Goal: Use online tool/utility: Use online tool/utility

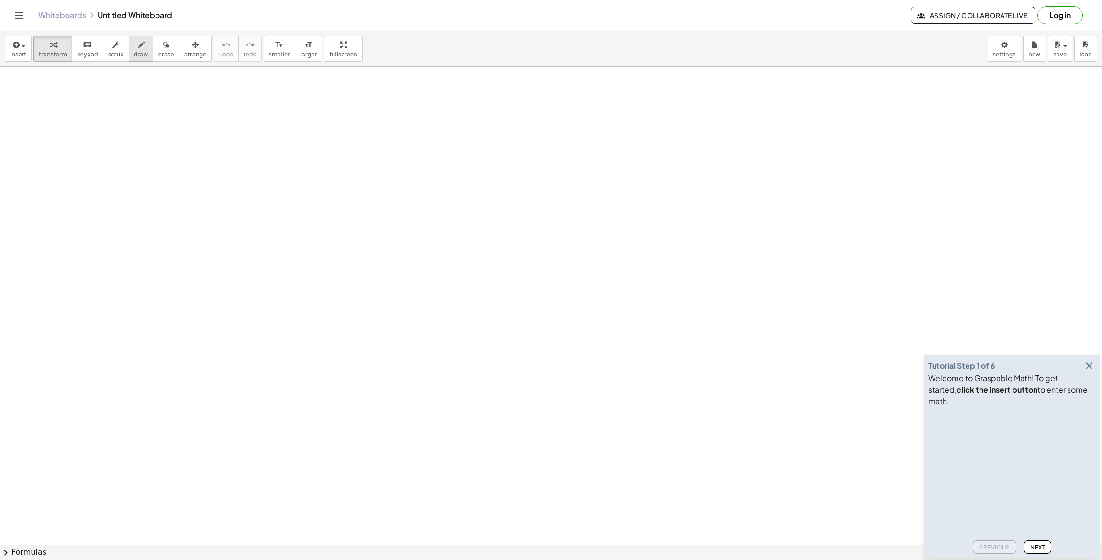
click at [138, 43] on icon "button" at bounding box center [141, 44] width 7 height 11
drag, startPoint x: 33, startPoint y: 177, endPoint x: 70, endPoint y: 108, distance: 78.3
drag, startPoint x: 45, startPoint y: 212, endPoint x: 50, endPoint y: 212, distance: 4.8
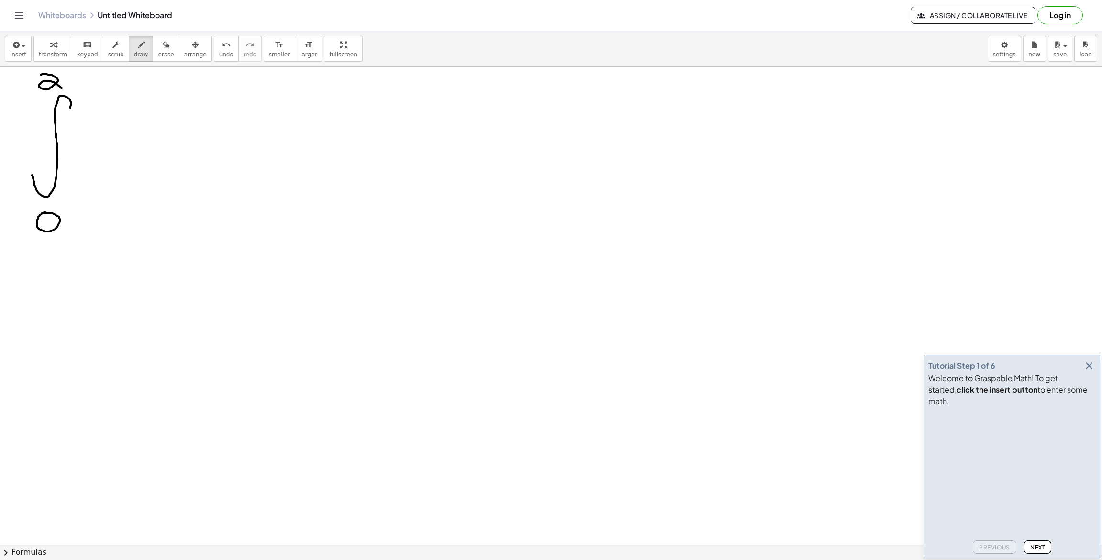
drag, startPoint x: 42, startPoint y: 74, endPoint x: 62, endPoint y: 88, distance: 24.0
drag, startPoint x: 338, startPoint y: 116, endPoint x: 330, endPoint y: 169, distance: 53.7
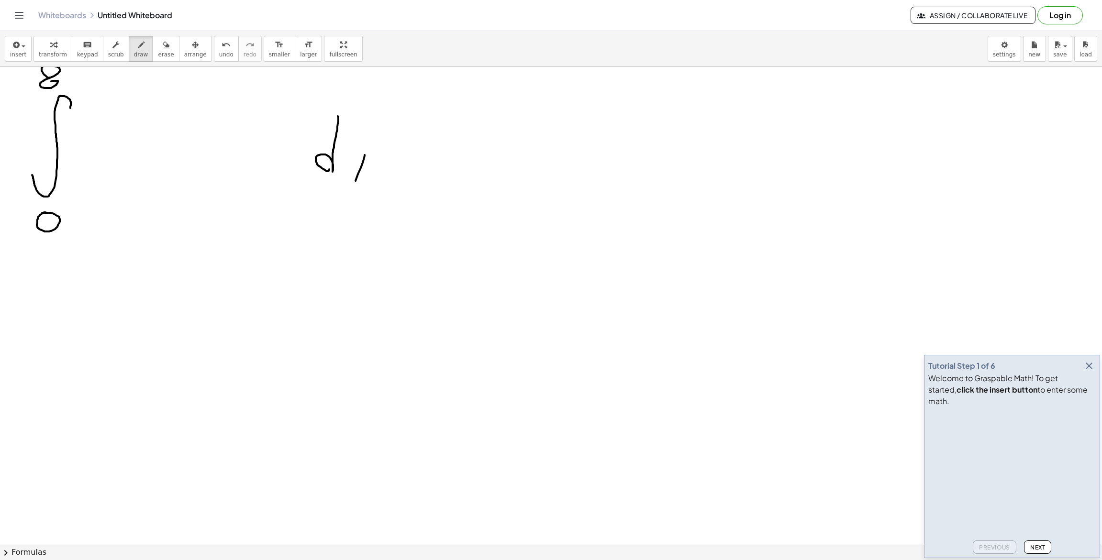
drag, startPoint x: 365, startPoint y: 155, endPoint x: 351, endPoint y: 191, distance: 38.9
drag, startPoint x: 348, startPoint y: 156, endPoint x: 356, endPoint y: 173, distance: 18.8
drag, startPoint x: 356, startPoint y: 173, endPoint x: 367, endPoint y: 193, distance: 23.3
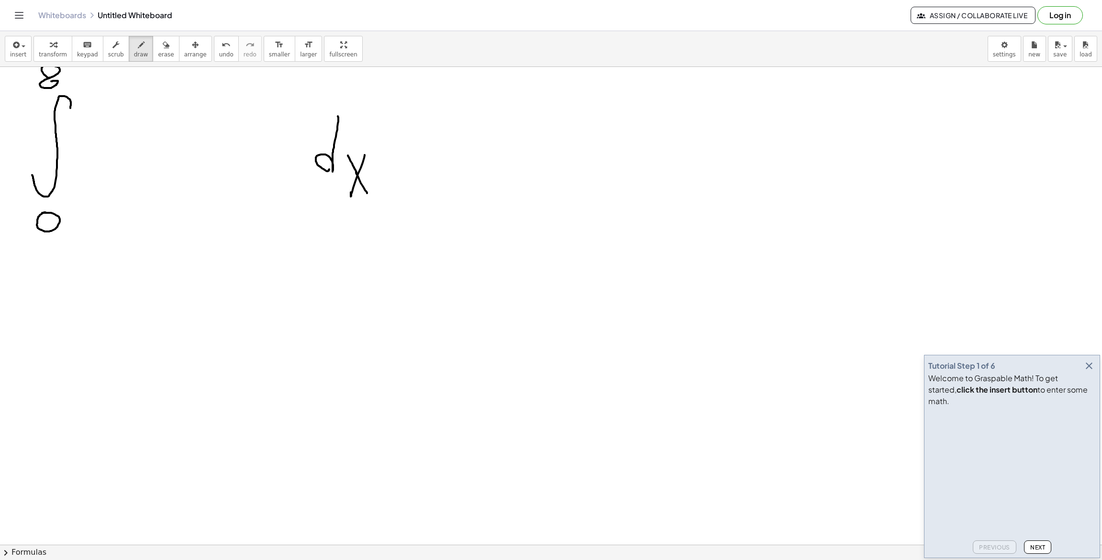
drag, startPoint x: 98, startPoint y: 186, endPoint x: 133, endPoint y: 116, distance: 78.5
drag, startPoint x: 258, startPoint y: 131, endPoint x: 261, endPoint y: 165, distance: 33.7
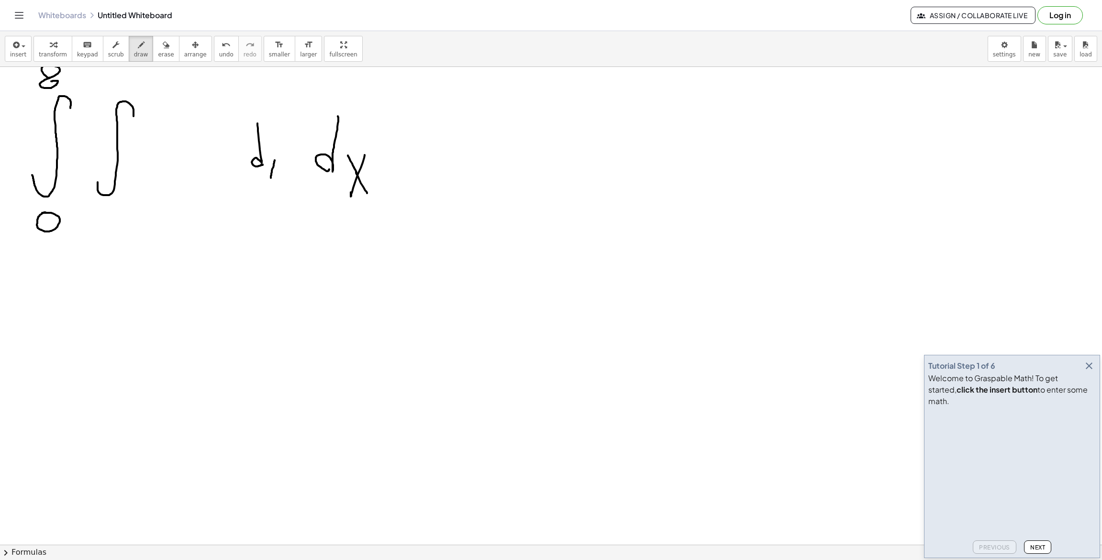
drag, startPoint x: 273, startPoint y: 167, endPoint x: 269, endPoint y: 171, distance: 5.5
drag, startPoint x: 266, startPoint y: 161, endPoint x: 271, endPoint y: 167, distance: 8.5
drag, startPoint x: 95, startPoint y: 220, endPoint x: 123, endPoint y: 204, distance: 31.9
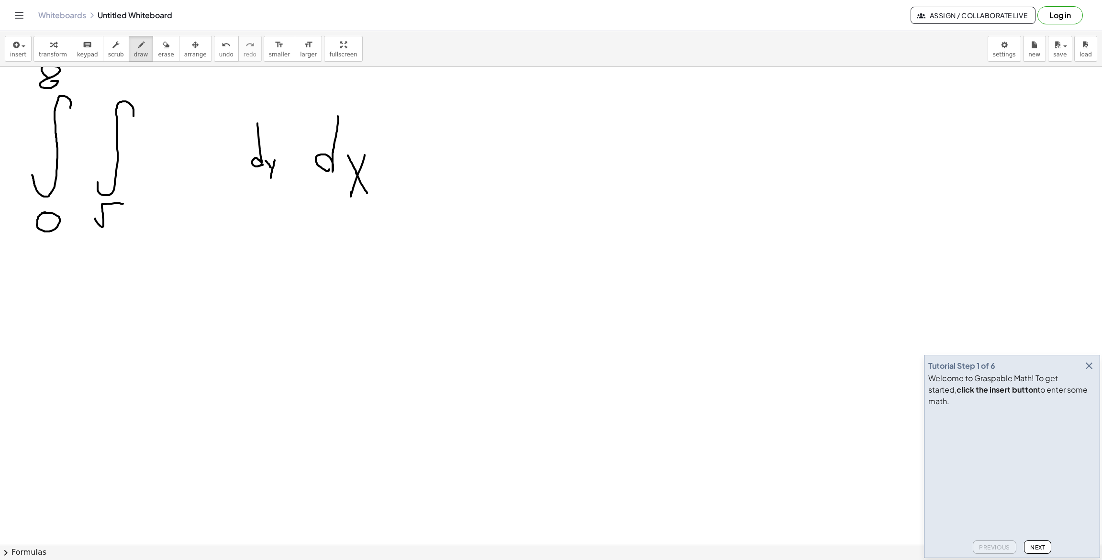
drag, startPoint x: 115, startPoint y: 211, endPoint x: 115, endPoint y: 219, distance: 8.1
drag, startPoint x: 119, startPoint y: 210, endPoint x: 112, endPoint y: 217, distance: 10.1
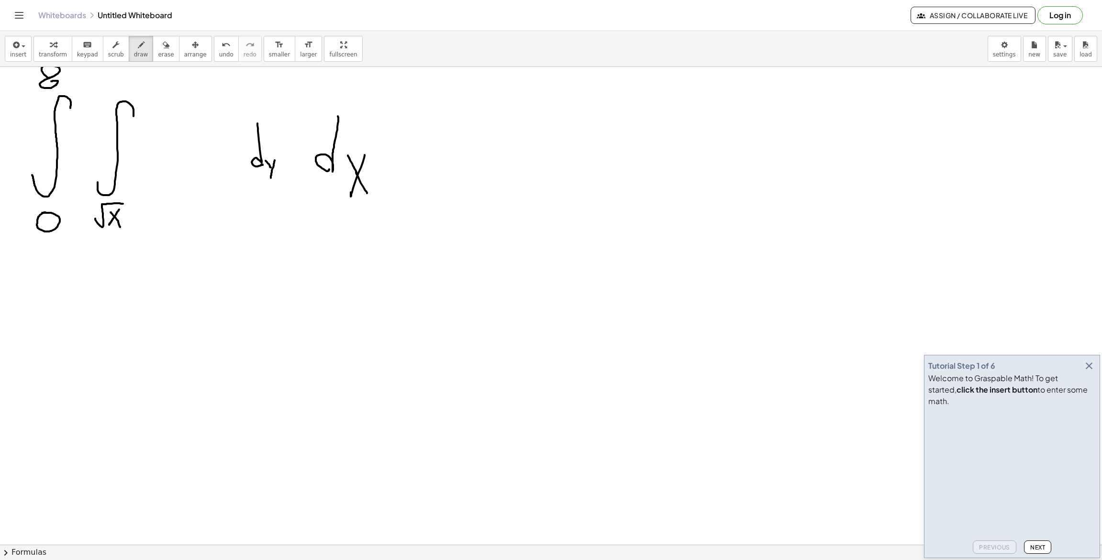
drag, startPoint x: 111, startPoint y: 212, endPoint x: 120, endPoint y: 225, distance: 15.7
drag, startPoint x: 108, startPoint y: 75, endPoint x: 125, endPoint y: 89, distance: 22.4
drag, startPoint x: 179, startPoint y: 110, endPoint x: 180, endPoint y: 139, distance: 29.2
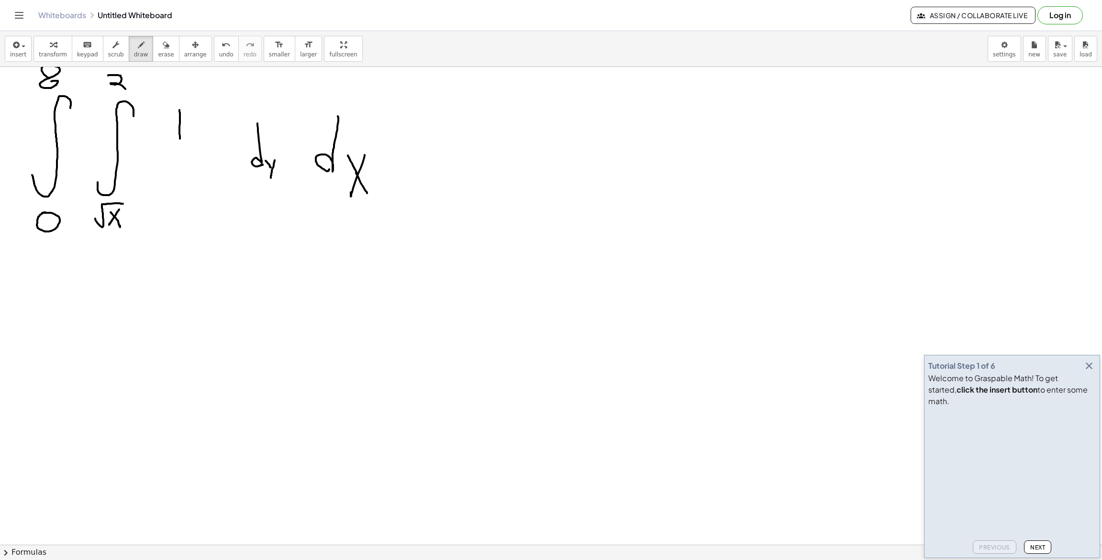
drag, startPoint x: 134, startPoint y: 147, endPoint x: 214, endPoint y: 146, distance: 79.9
drag, startPoint x: 145, startPoint y: 157, endPoint x: 149, endPoint y: 177, distance: 20.4
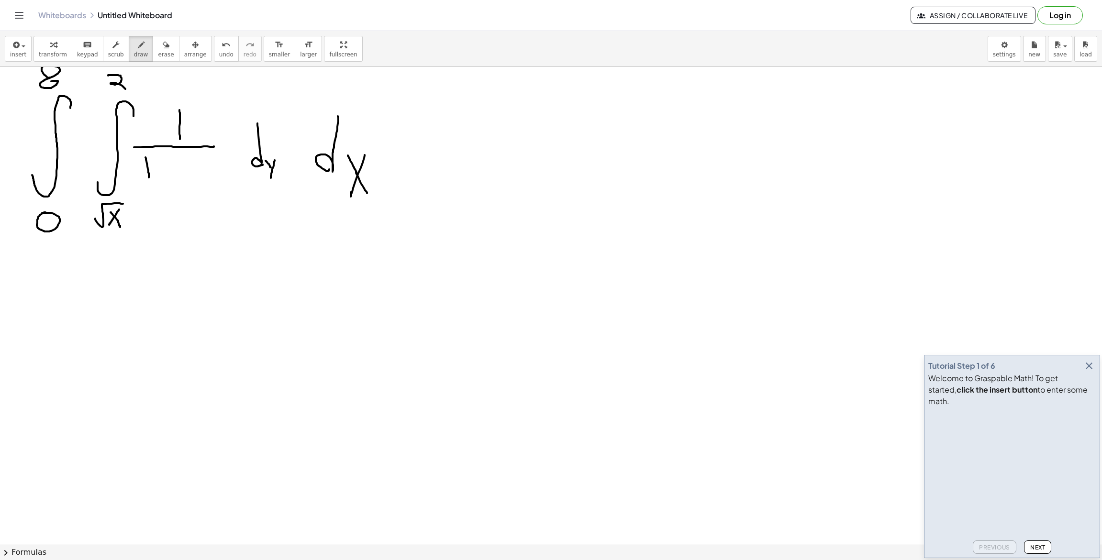
drag, startPoint x: 161, startPoint y: 163, endPoint x: 162, endPoint y: 172, distance: 9.2
drag, startPoint x: 157, startPoint y: 167, endPoint x: 166, endPoint y: 166, distance: 8.1
drag, startPoint x: 189, startPoint y: 165, endPoint x: 177, endPoint y: 194, distance: 32.2
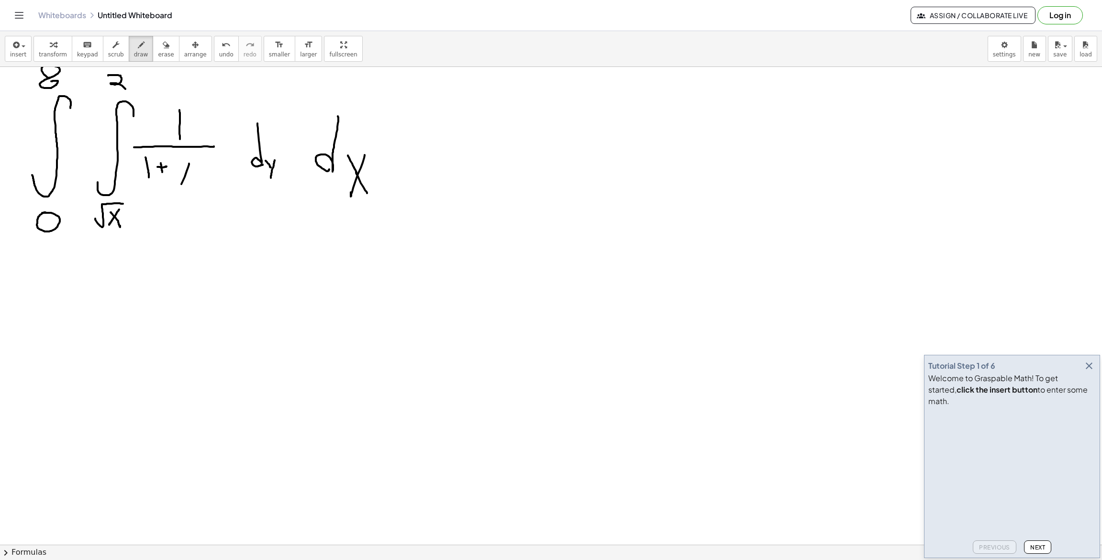
drag, startPoint x: 177, startPoint y: 169, endPoint x: 190, endPoint y: 171, distance: 12.7
drag, startPoint x: 198, startPoint y: 152, endPoint x: 198, endPoint y: 164, distance: 11.5
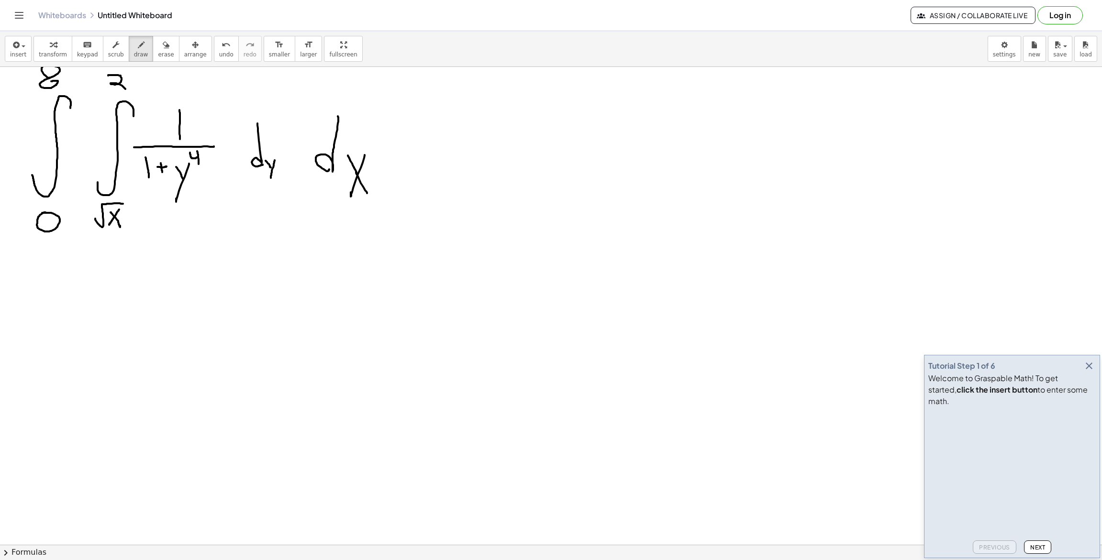
drag, startPoint x: 190, startPoint y: 153, endPoint x: 198, endPoint y: 157, distance: 9.2
drag, startPoint x: 90, startPoint y: 204, endPoint x: 96, endPoint y: 216, distance: 13.3
drag, startPoint x: 8, startPoint y: 251, endPoint x: 14, endPoint y: 252, distance: 6.8
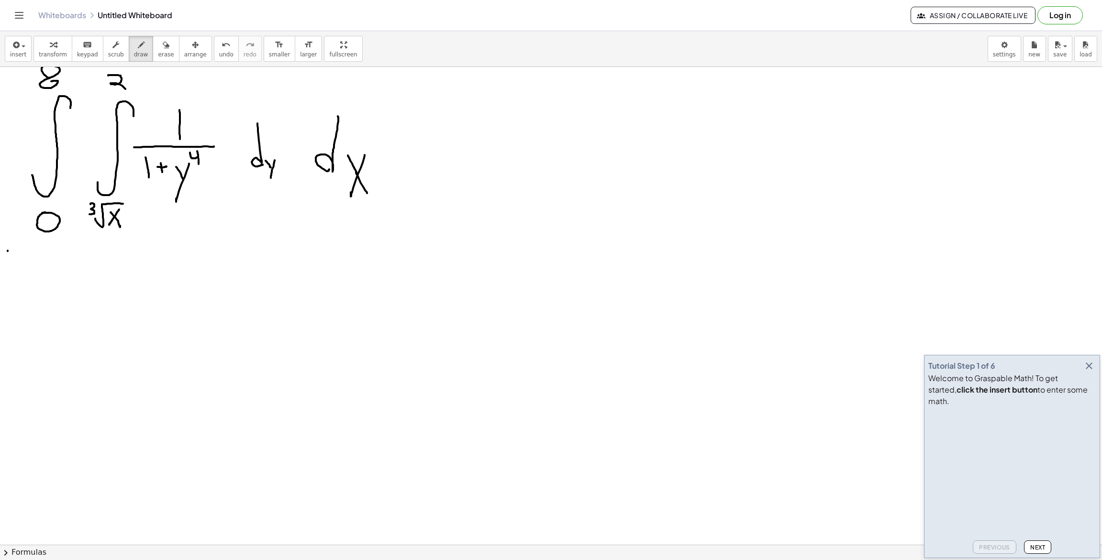
drag, startPoint x: 46, startPoint y: 249, endPoint x: 58, endPoint y: 250, distance: 11.5
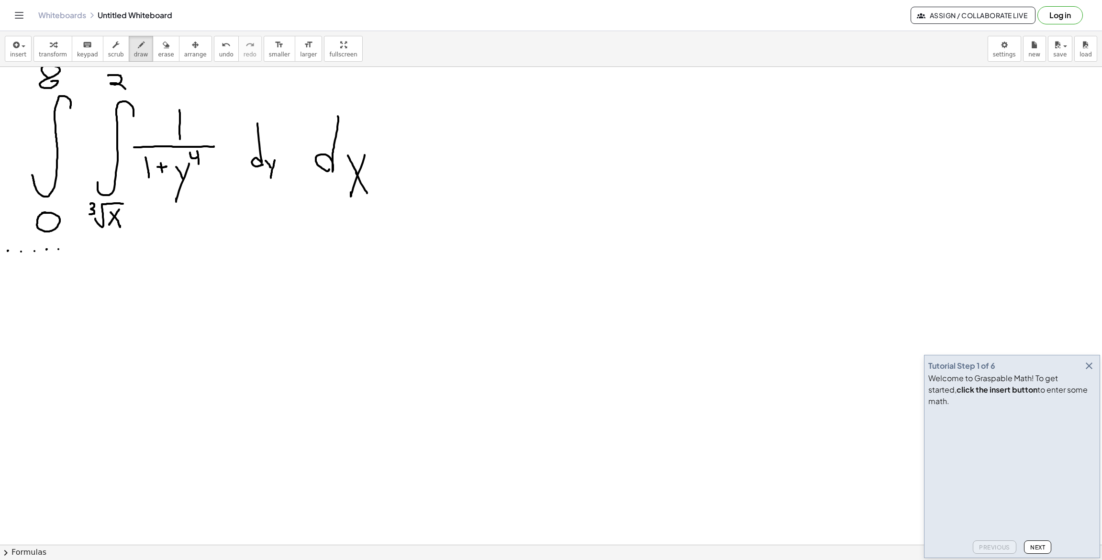
drag, startPoint x: 74, startPoint y: 248, endPoint x: 87, endPoint y: 249, distance: 13.4
drag, startPoint x: 102, startPoint y: 250, endPoint x: 123, endPoint y: 250, distance: 21.0
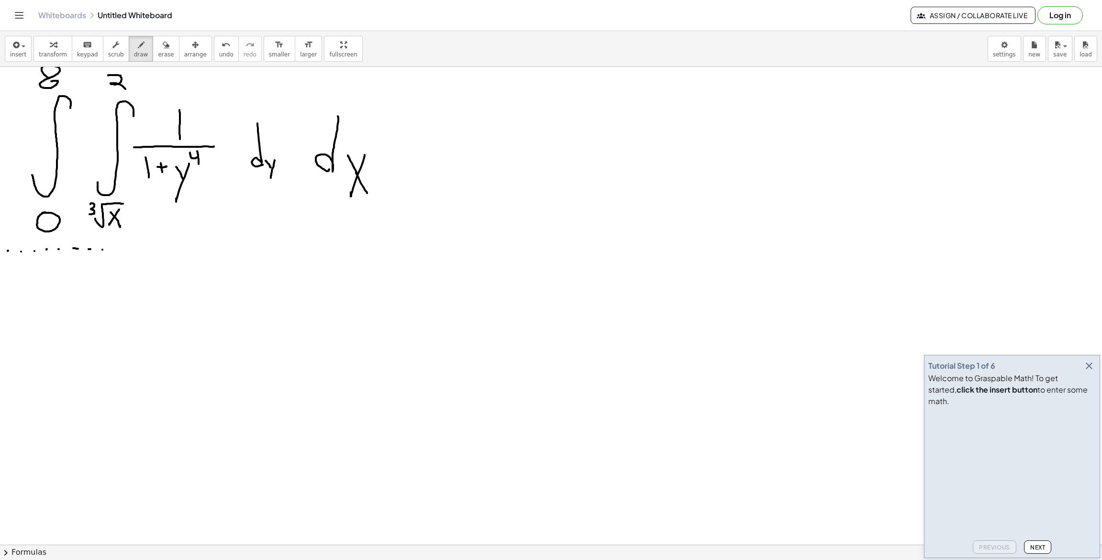
drag, startPoint x: 131, startPoint y: 251, endPoint x: 146, endPoint y: 250, distance: 15.8
drag, startPoint x: 146, startPoint y: 250, endPoint x: 166, endPoint y: 251, distance: 19.6
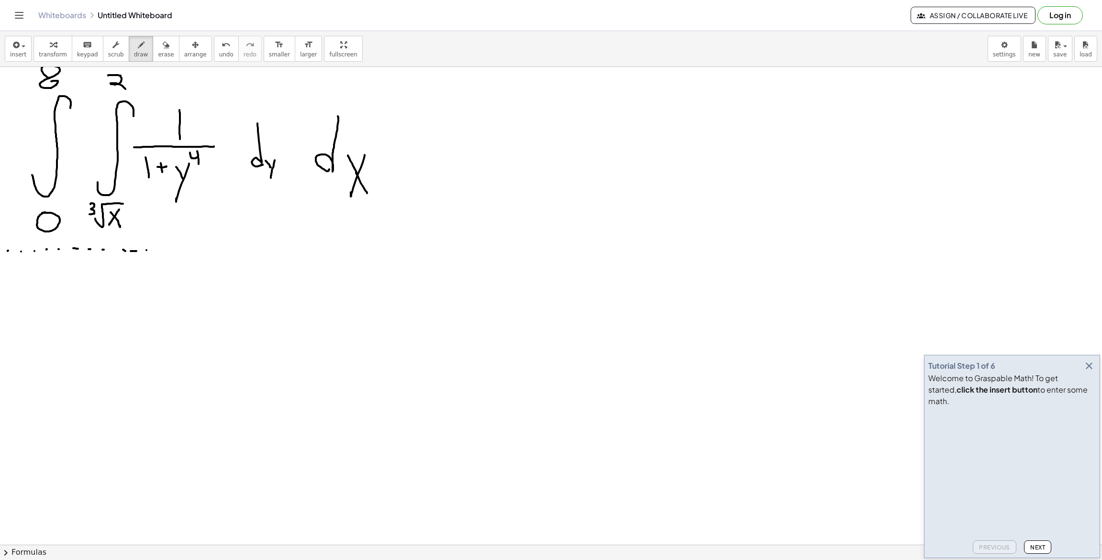
drag, startPoint x: 166, startPoint y: 251, endPoint x: 195, endPoint y: 252, distance: 28.7
drag, startPoint x: 214, startPoint y: 252, endPoint x: 239, endPoint y: 251, distance: 25.4
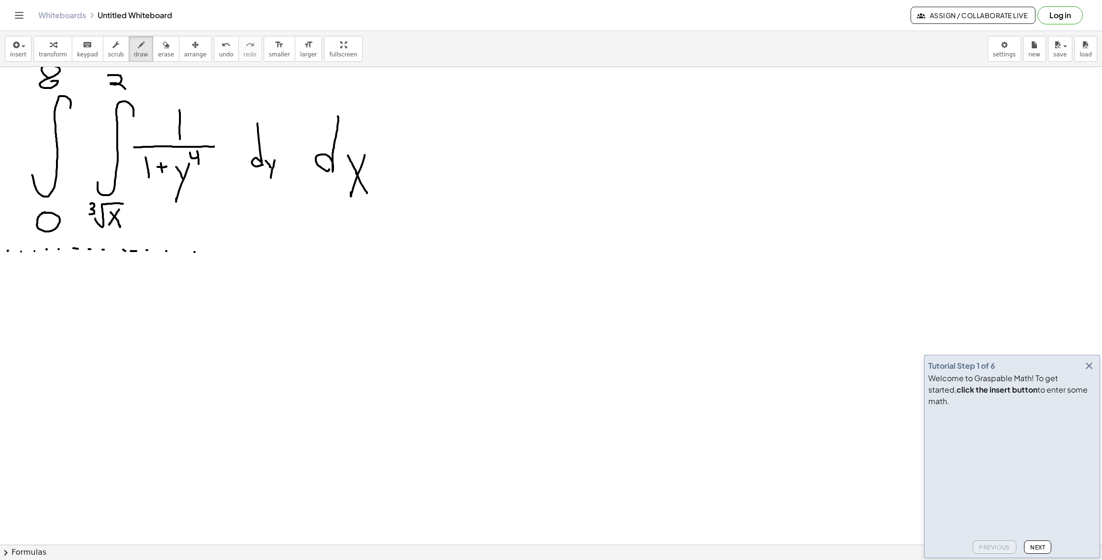
drag, startPoint x: 244, startPoint y: 251, endPoint x: 300, endPoint y: 247, distance: 56.1
drag, startPoint x: 337, startPoint y: 245, endPoint x: 369, endPoint y: 244, distance: 32.1
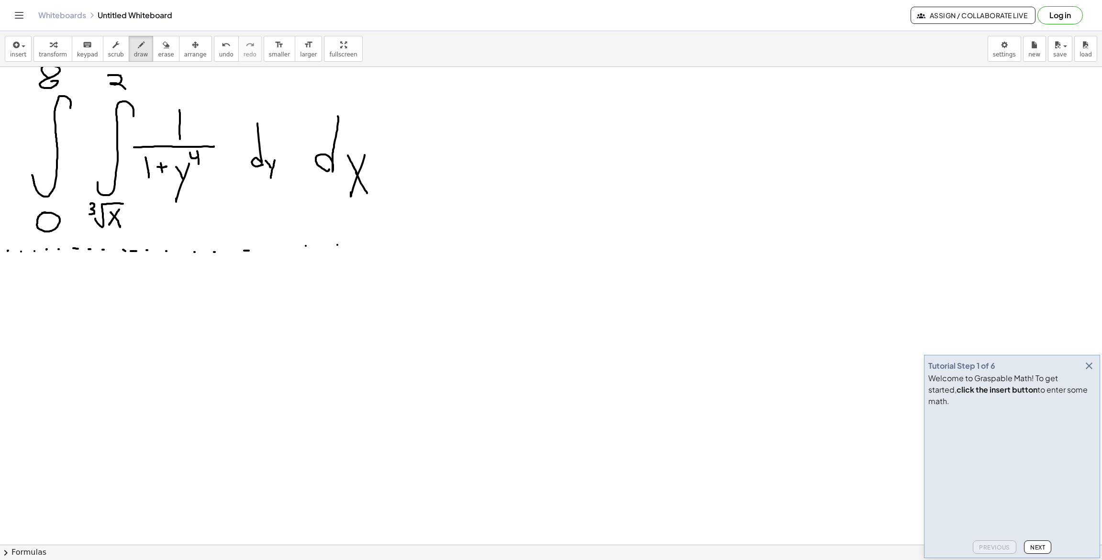
drag, startPoint x: 369, startPoint y: 244, endPoint x: 383, endPoint y: 245, distance: 13.9
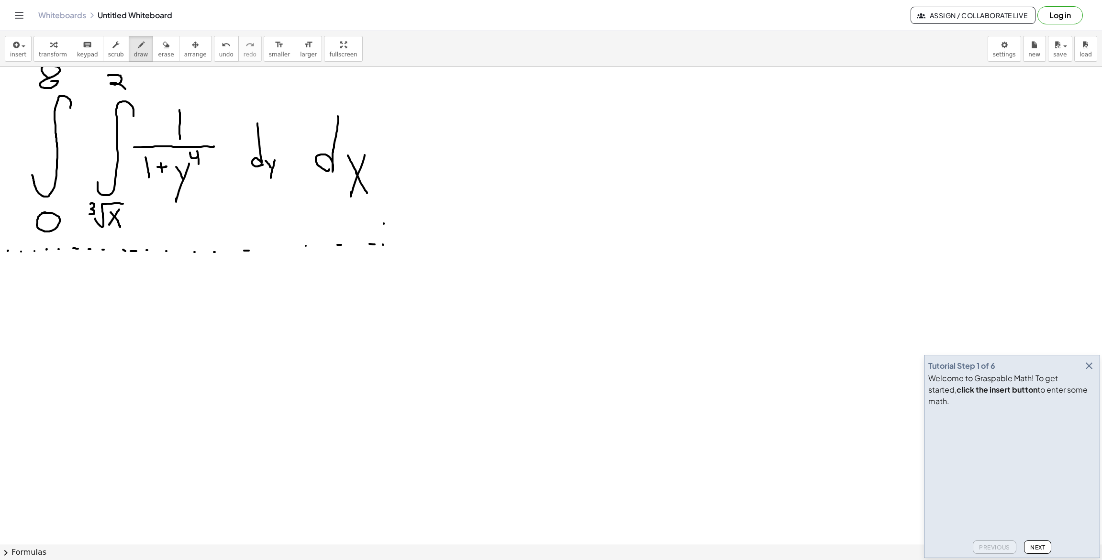
drag, startPoint x: 385, startPoint y: 215, endPoint x: 385, endPoint y: 201, distance: 14.4
drag, startPoint x: 382, startPoint y: 184, endPoint x: 382, endPoint y: 175, distance: 9.1
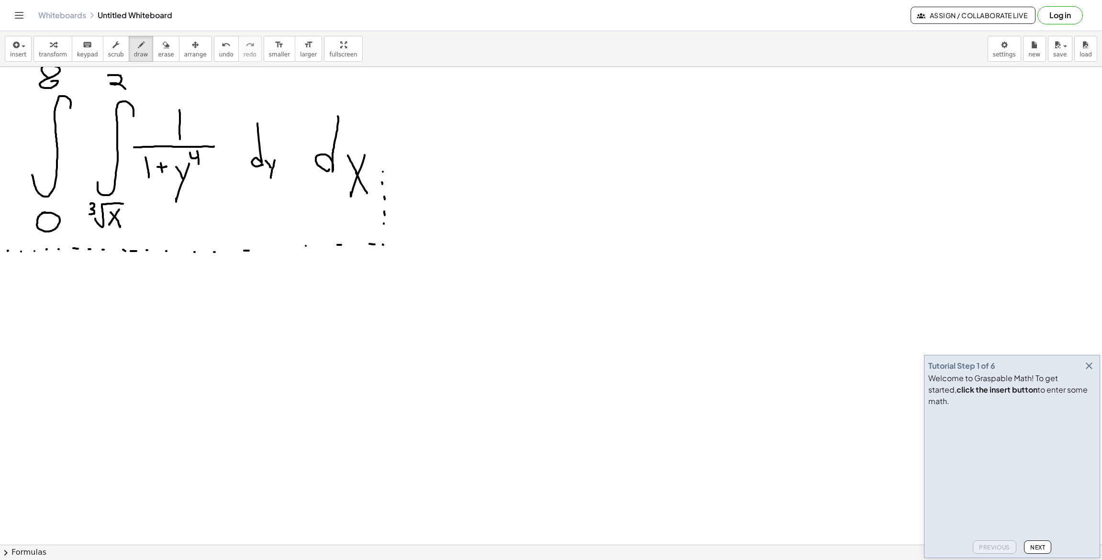
drag, startPoint x: 386, startPoint y: 152, endPoint x: 386, endPoint y: 134, distance: 17.7
drag, startPoint x: 386, startPoint y: 134, endPoint x: 382, endPoint y: 128, distance: 7.5
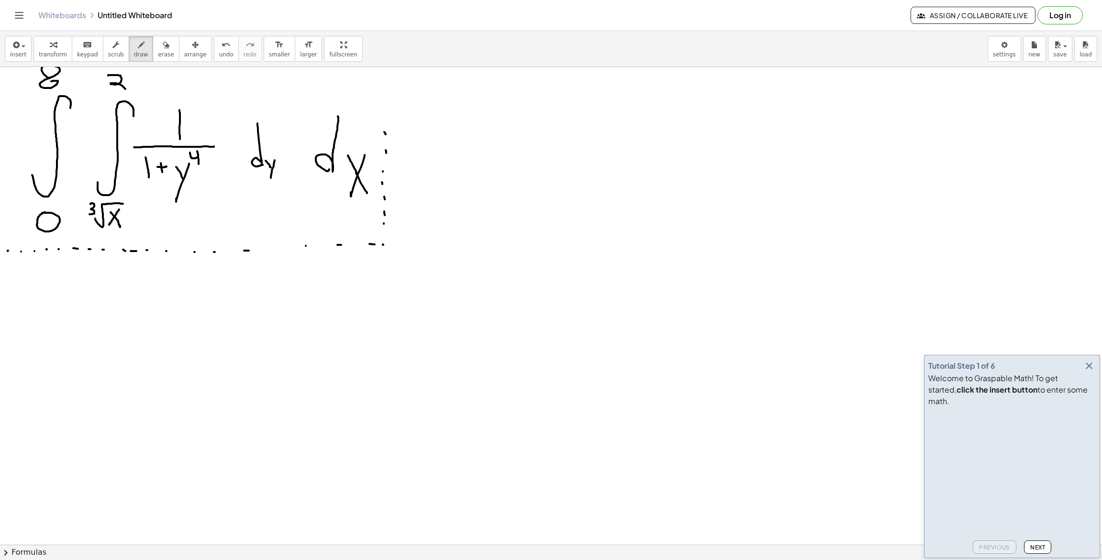
drag, startPoint x: 386, startPoint y: 106, endPoint x: 386, endPoint y: 98, distance: 8.6
drag, startPoint x: 386, startPoint y: 93, endPoint x: 386, endPoint y: 84, distance: 9.1
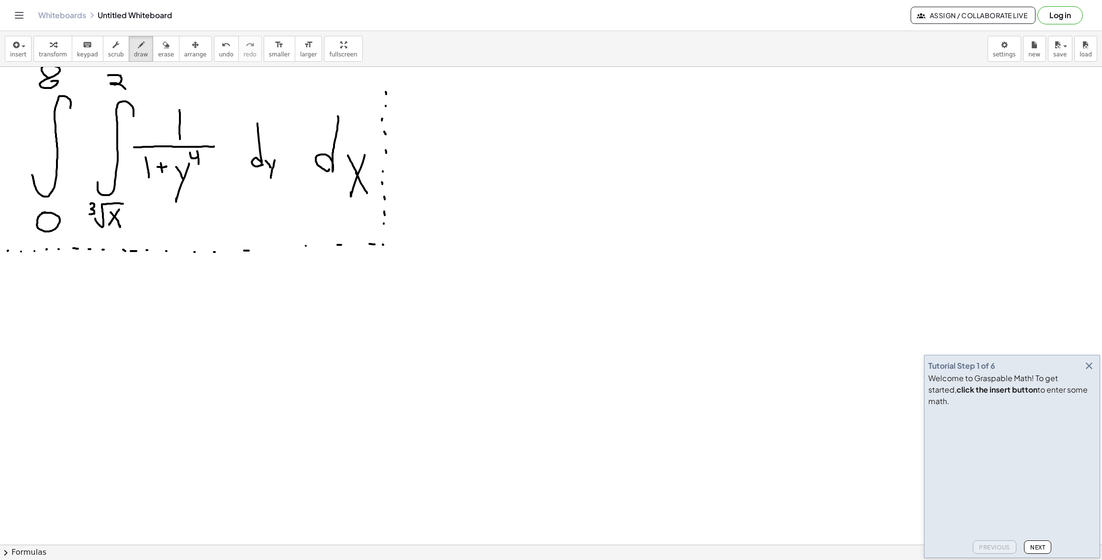
drag, startPoint x: 386, startPoint y: 82, endPoint x: 384, endPoint y: 77, distance: 5.6
drag, startPoint x: 483, startPoint y: 252, endPoint x: 689, endPoint y: 246, distance: 206.3
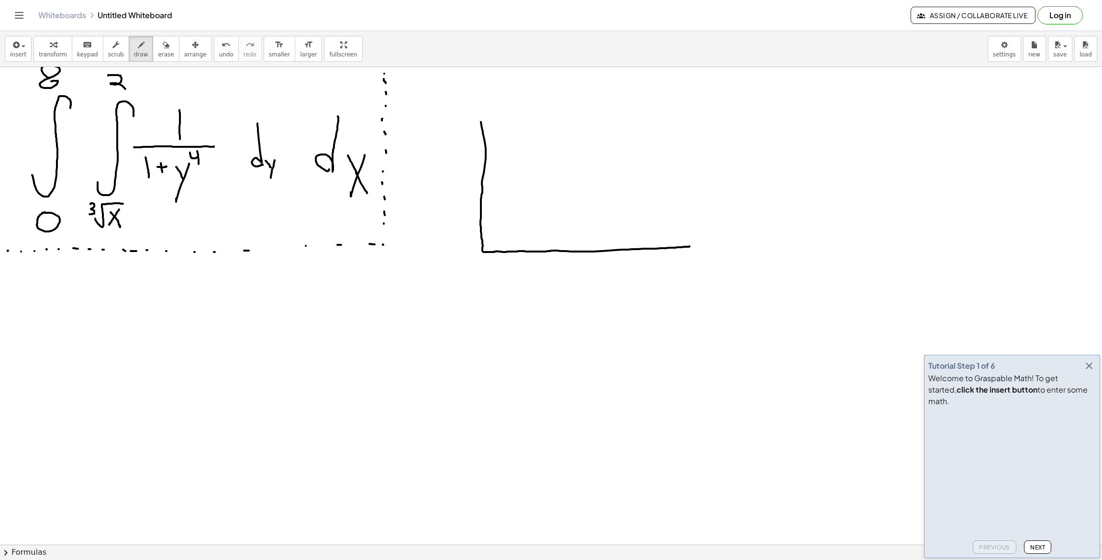
drag, startPoint x: 482, startPoint y: 251, endPoint x: 480, endPoint y: 113, distance: 137.8
drag, startPoint x: 601, startPoint y: 277, endPoint x: 589, endPoint y: 295, distance: 21.8
drag, startPoint x: 591, startPoint y: 288, endPoint x: 601, endPoint y: 294, distance: 11.8
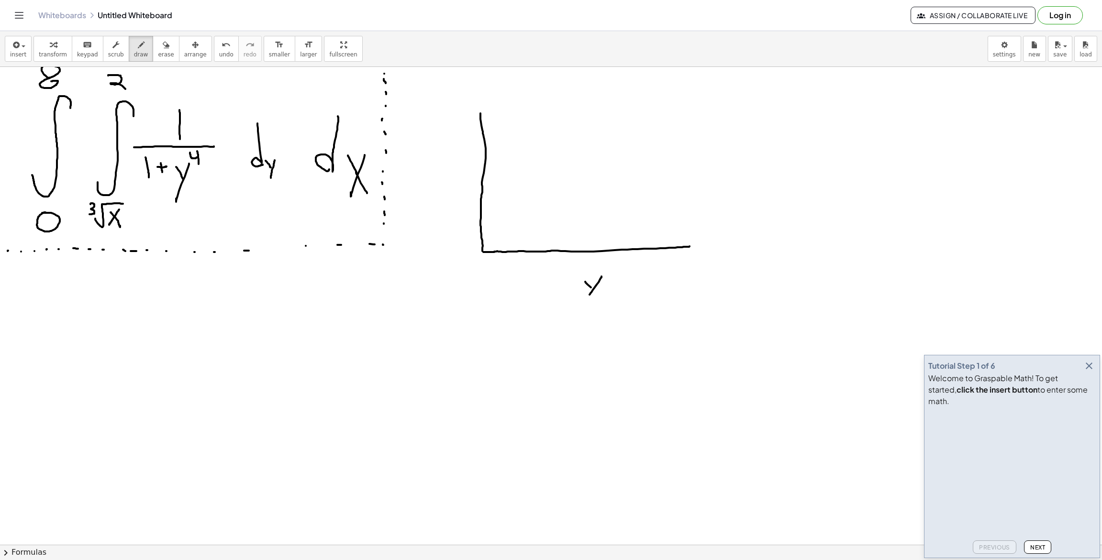
drag, startPoint x: 422, startPoint y: 171, endPoint x: 412, endPoint y: 188, distance: 19.5
drag, startPoint x: 409, startPoint y: 173, endPoint x: 414, endPoint y: 182, distance: 10.8
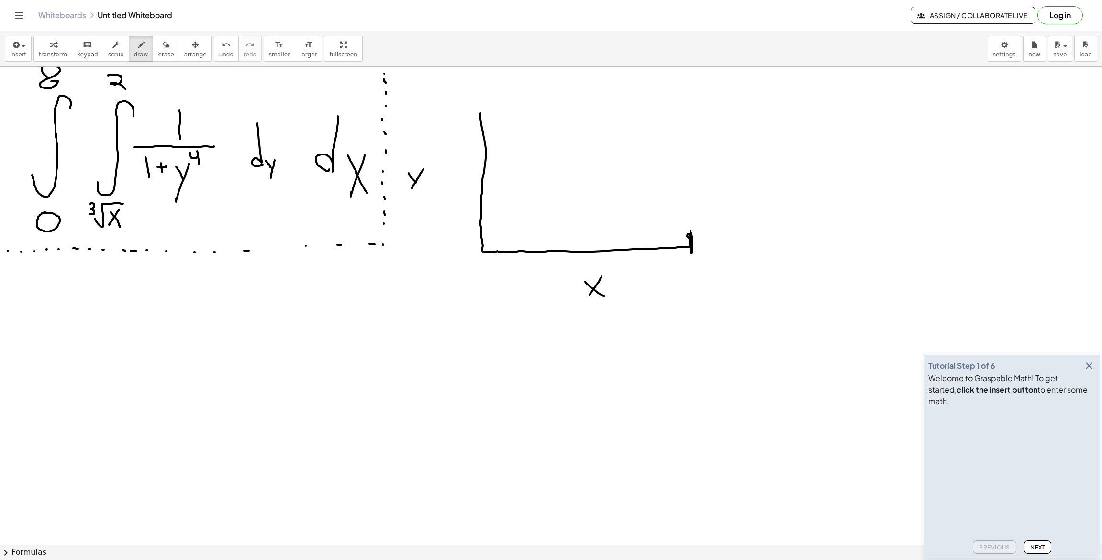
drag, startPoint x: 691, startPoint y: 243, endPoint x: 692, endPoint y: 249, distance: 6.8
drag, startPoint x: 691, startPoint y: 268, endPoint x: 647, endPoint y: 268, distance: 44.0
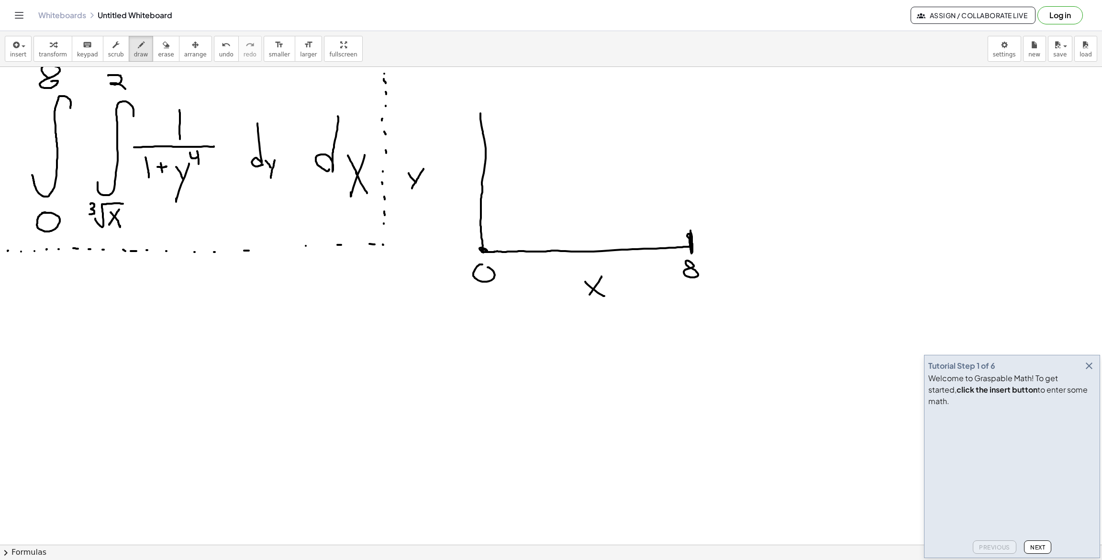
drag, startPoint x: 482, startPoint y: 265, endPoint x: 477, endPoint y: 266, distance: 5.0
drag, startPoint x: 476, startPoint y: 132, endPoint x: 489, endPoint y: 131, distance: 13.9
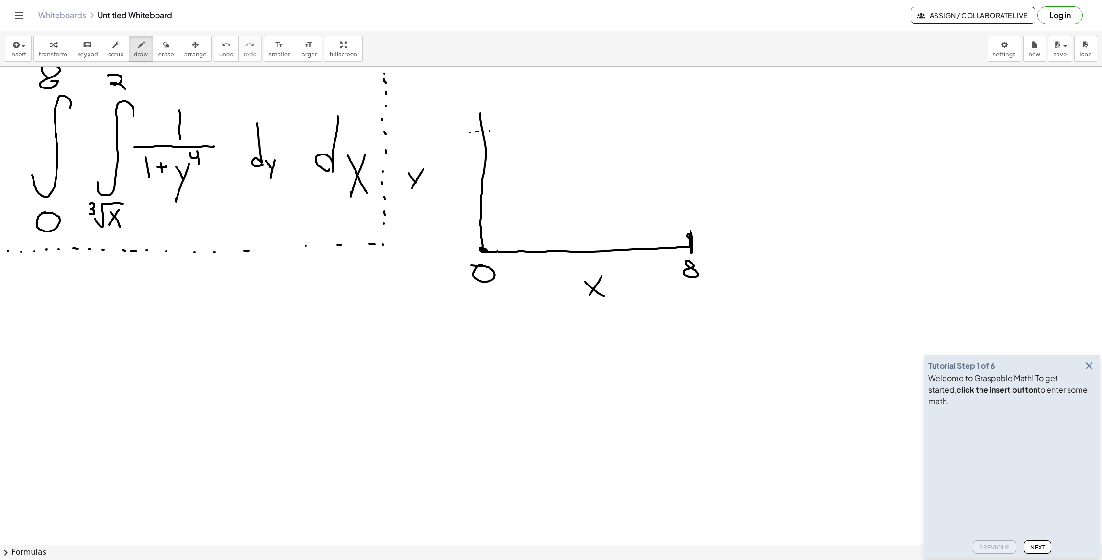
drag, startPoint x: 489, startPoint y: 131, endPoint x: 512, endPoint y: 133, distance: 23.0
drag, startPoint x: 563, startPoint y: 133, endPoint x: 573, endPoint y: 133, distance: 10.5
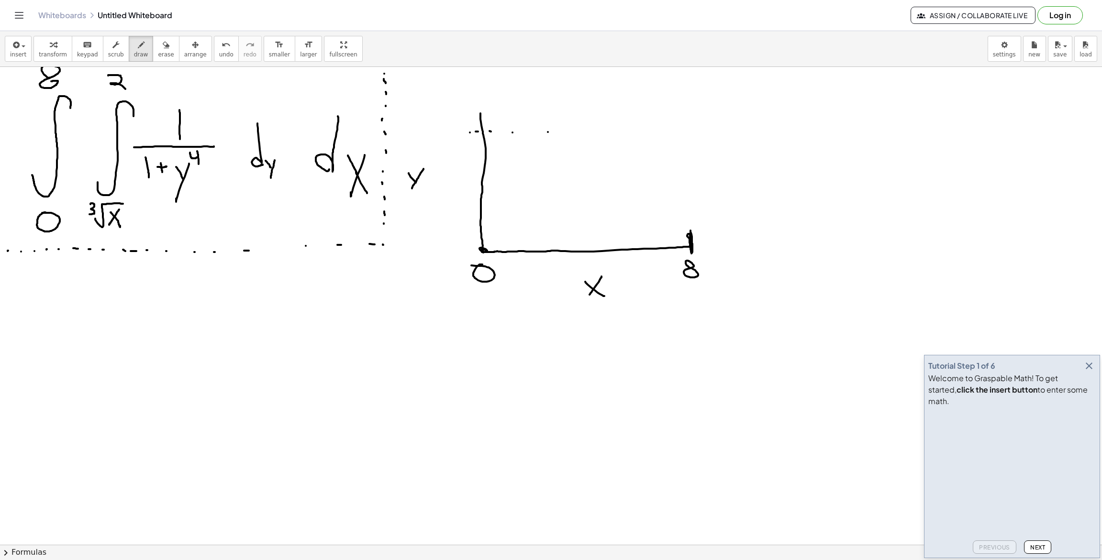
drag
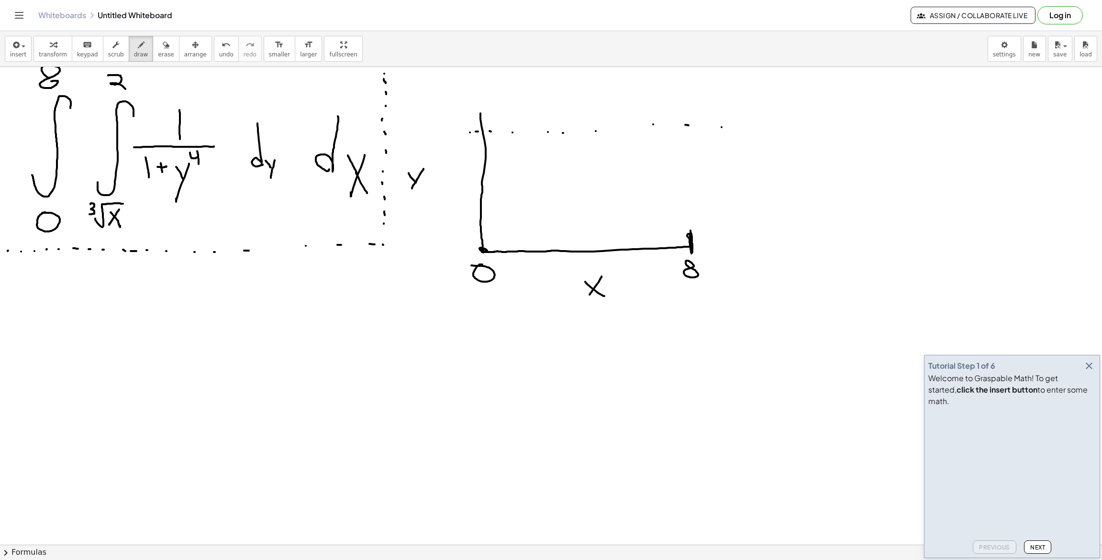
drag, startPoint x: 484, startPoint y: 250, endPoint x: 704, endPoint y: 129, distance: 251.8
drag, startPoint x: 687, startPoint y: 130, endPoint x: 688, endPoint y: 141, distance: 10.6
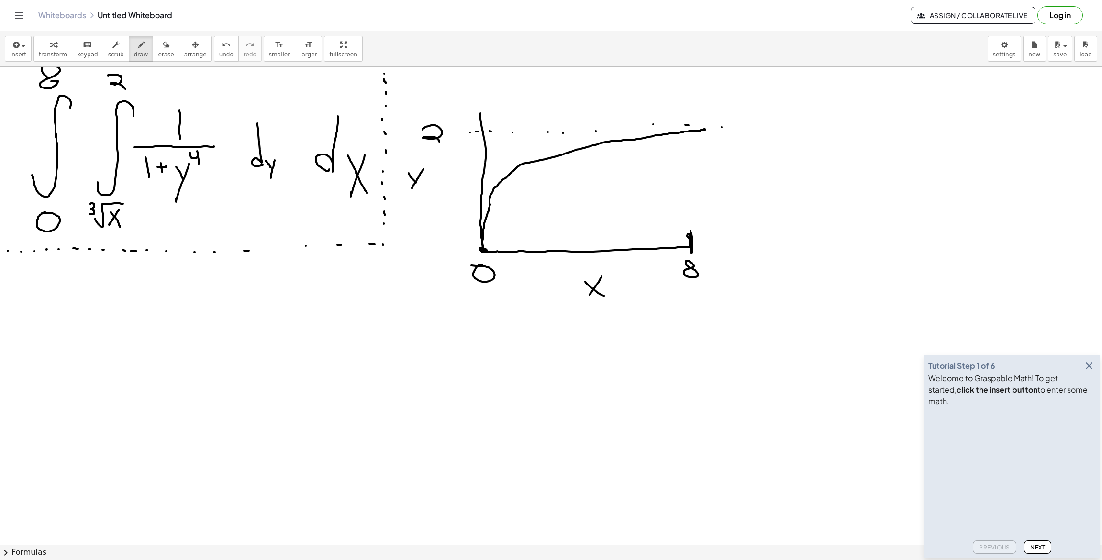
drag, startPoint x: 688, startPoint y: 141, endPoint x: 689, endPoint y: 154, distance: 13.0
drag, startPoint x: 688, startPoint y: 167, endPoint x: 687, endPoint y: 194, distance: 26.4
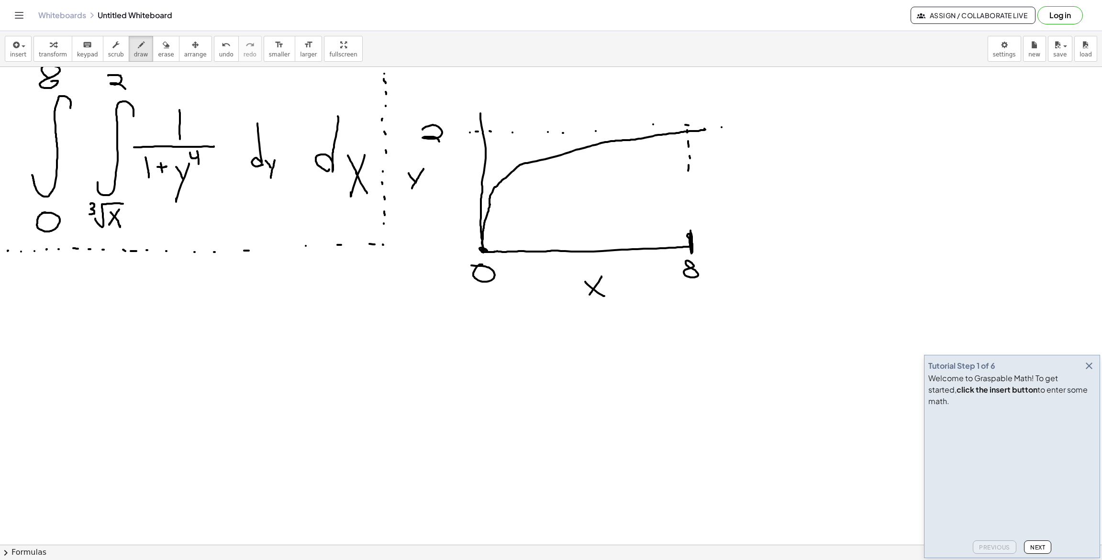
drag, startPoint x: 687, startPoint y: 194, endPoint x: 687, endPoint y: 200, distance: 6.2
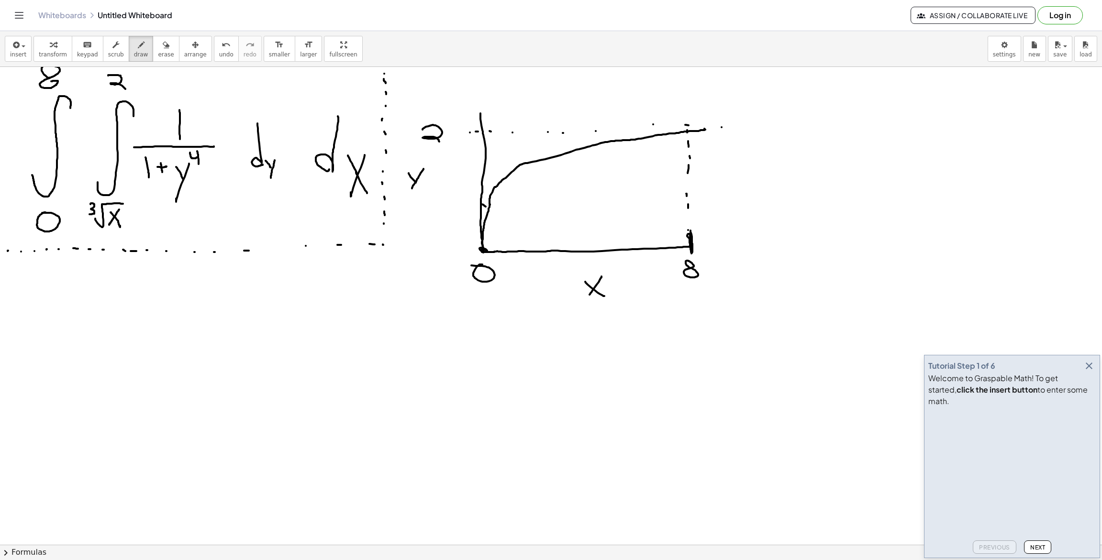
drag, startPoint x: 481, startPoint y: 204, endPoint x: 487, endPoint y: 195, distance: 10.8
drag, startPoint x: 485, startPoint y: 188, endPoint x: 489, endPoint y: 189, distance: 5.2
drag, startPoint x: 488, startPoint y: 166, endPoint x: 497, endPoint y: 174, distance: 11.2
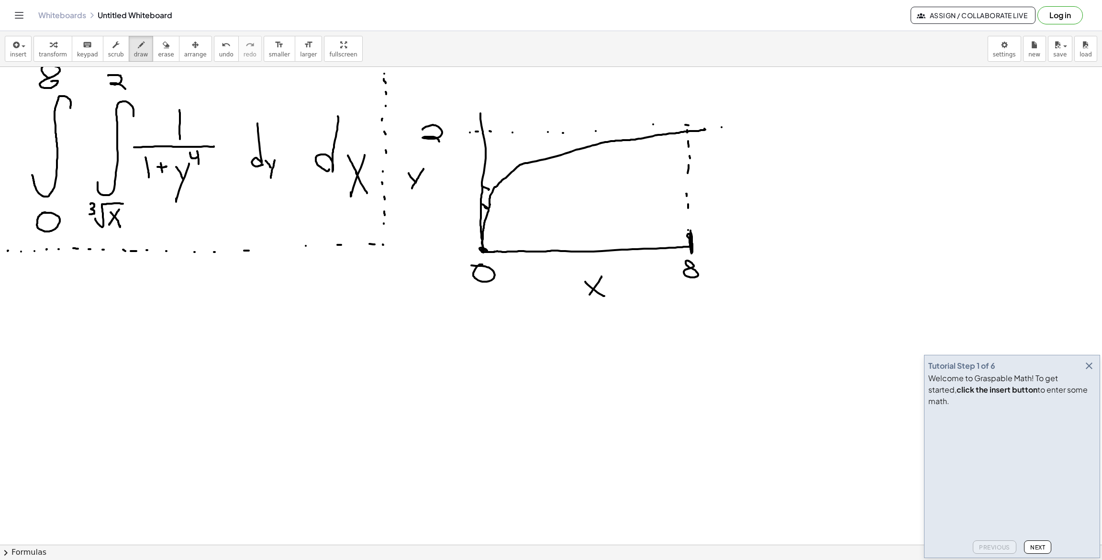
drag, startPoint x: 487, startPoint y: 139, endPoint x: 505, endPoint y: 142, distance: 18.3
drag, startPoint x: 504, startPoint y: 136, endPoint x: 518, endPoint y: 142, distance: 14.4
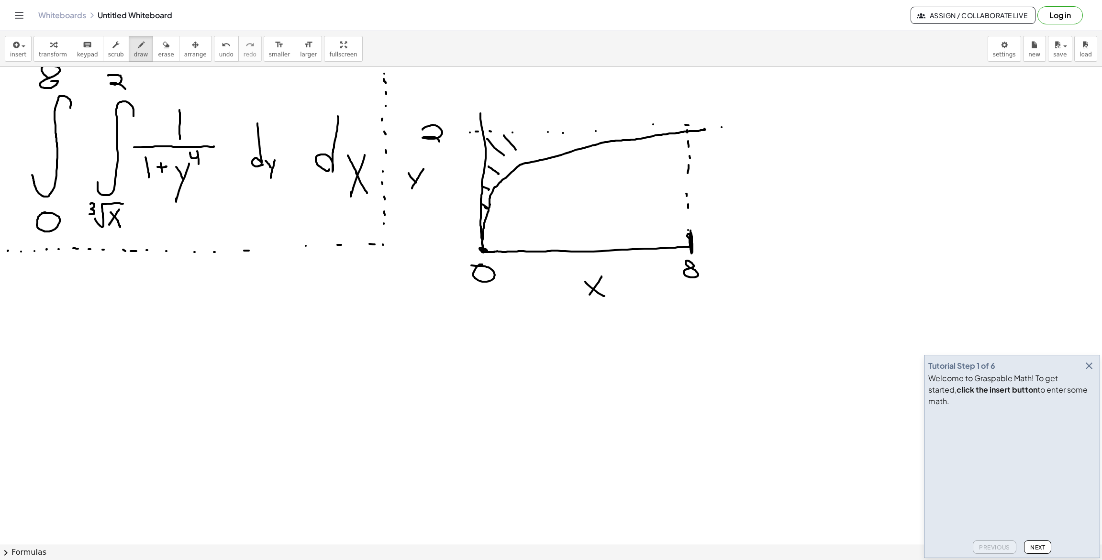
drag, startPoint x: 517, startPoint y: 138, endPoint x: 527, endPoint y: 148, distance: 13.9
drag, startPoint x: 534, startPoint y: 140, endPoint x: 543, endPoint y: 139, distance: 9.1
drag, startPoint x: 545, startPoint y: 142, endPoint x: 551, endPoint y: 146, distance: 6.8
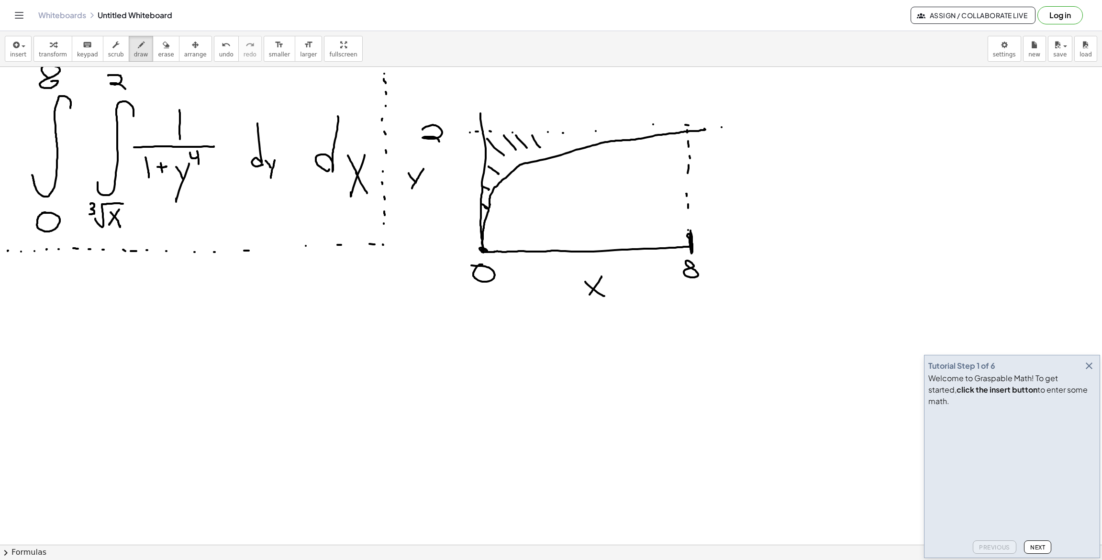
drag, startPoint x: 556, startPoint y: 137, endPoint x: 559, endPoint y: 144, distance: 7.1
drag, startPoint x: 566, startPoint y: 140, endPoint x: 574, endPoint y: 145, distance: 8.9
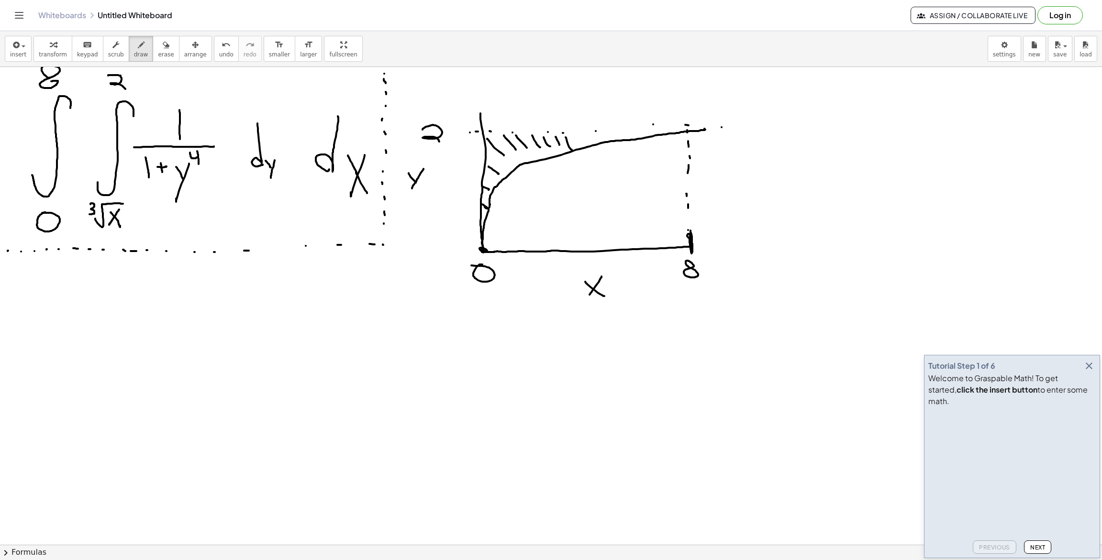
drag, startPoint x: 579, startPoint y: 138, endPoint x: 583, endPoint y: 143, distance: 5.8
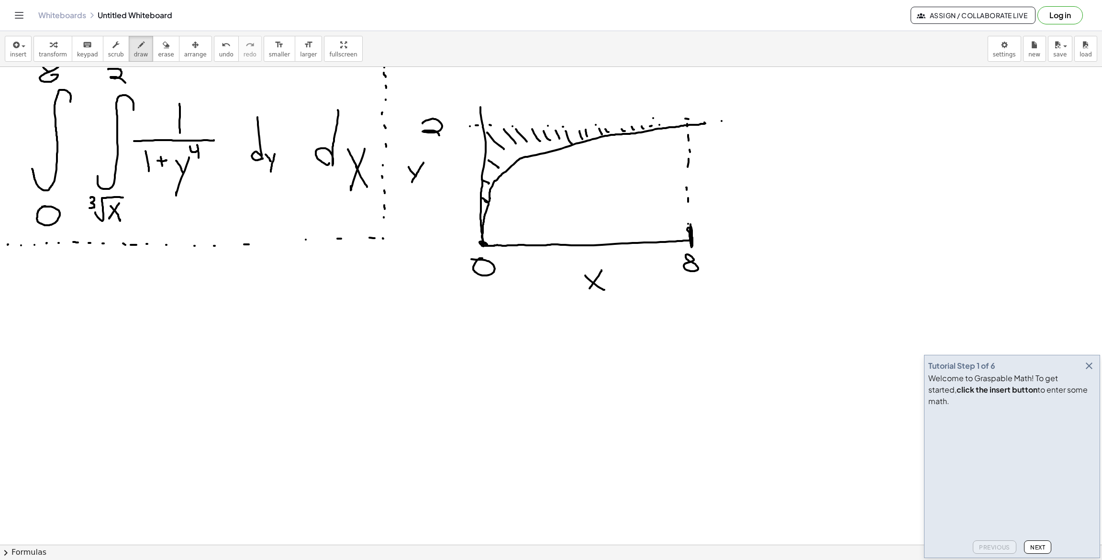
scroll to position [16, 0]
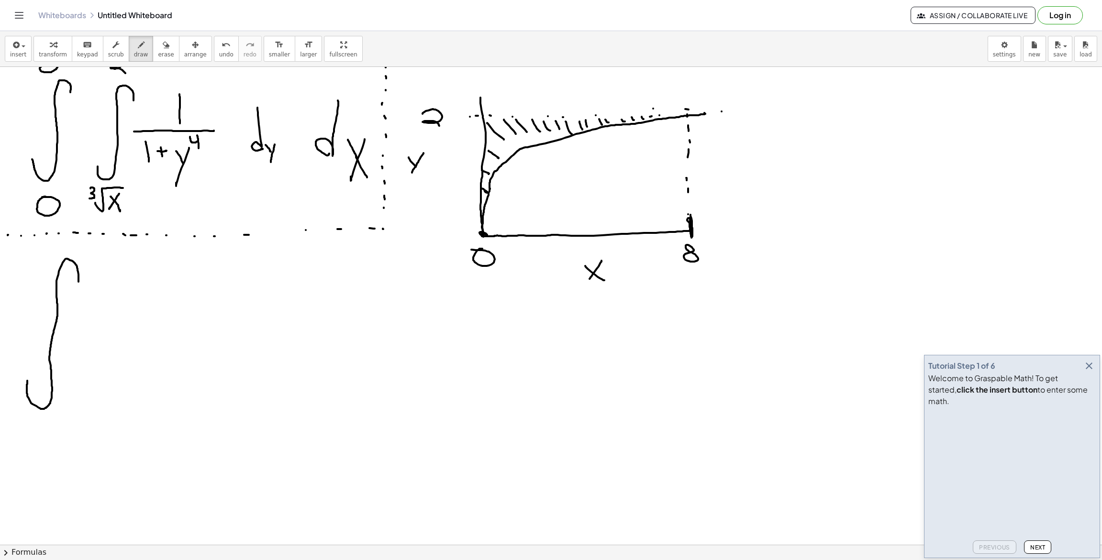
drag, startPoint x: 27, startPoint y: 381, endPoint x: 79, endPoint y: 283, distance: 110.9
click at [79, 282] on div at bounding box center [551, 560] width 1102 height 1018
drag, startPoint x: 399, startPoint y: 287, endPoint x: 402, endPoint y: 327, distance: 40.3
click at [399, 327] on div at bounding box center [551, 560] width 1102 height 1018
click at [421, 353] on div at bounding box center [551, 560] width 1102 height 1018
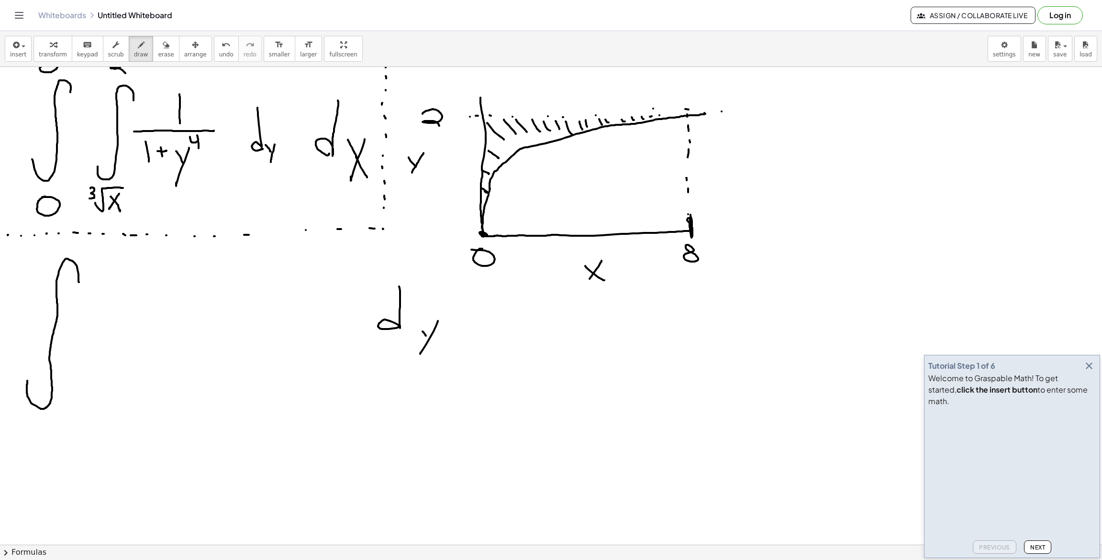
click at [426, 336] on div at bounding box center [551, 560] width 1102 height 1018
click at [38, 427] on div at bounding box center [551, 560] width 1102 height 1018
drag, startPoint x: 52, startPoint y: 241, endPoint x: 62, endPoint y: 250, distance: 13.6
click at [62, 250] on div at bounding box center [551, 560] width 1102 height 1018
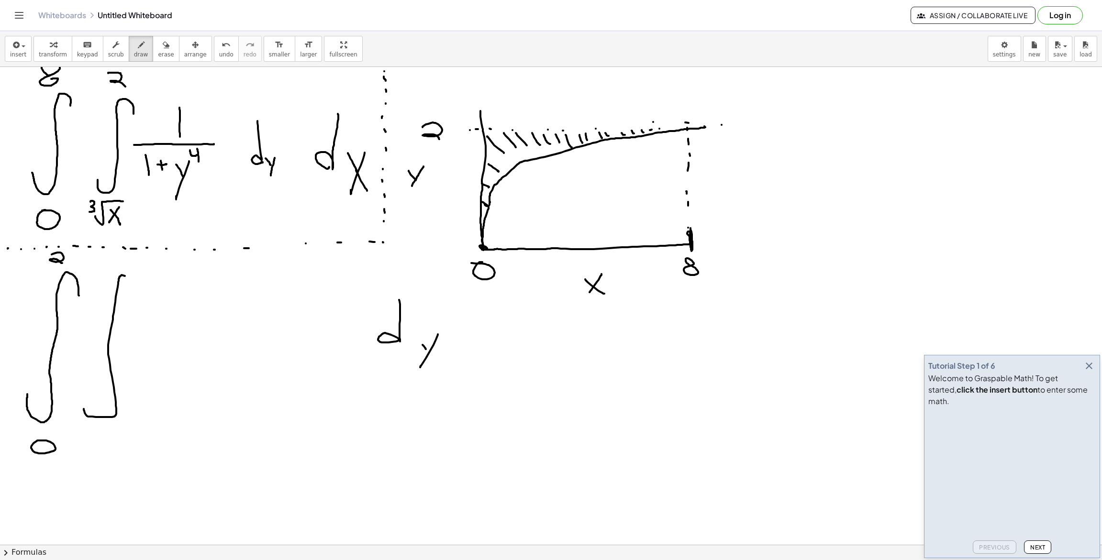
drag, startPoint x: 84, startPoint y: 409, endPoint x: 143, endPoint y: 297, distance: 126.5
drag, startPoint x: 324, startPoint y: 306, endPoint x: 358, endPoint y: 336, distance: 45.1
drag, startPoint x: 361, startPoint y: 332, endPoint x: 344, endPoint y: 345, distance: 21.1
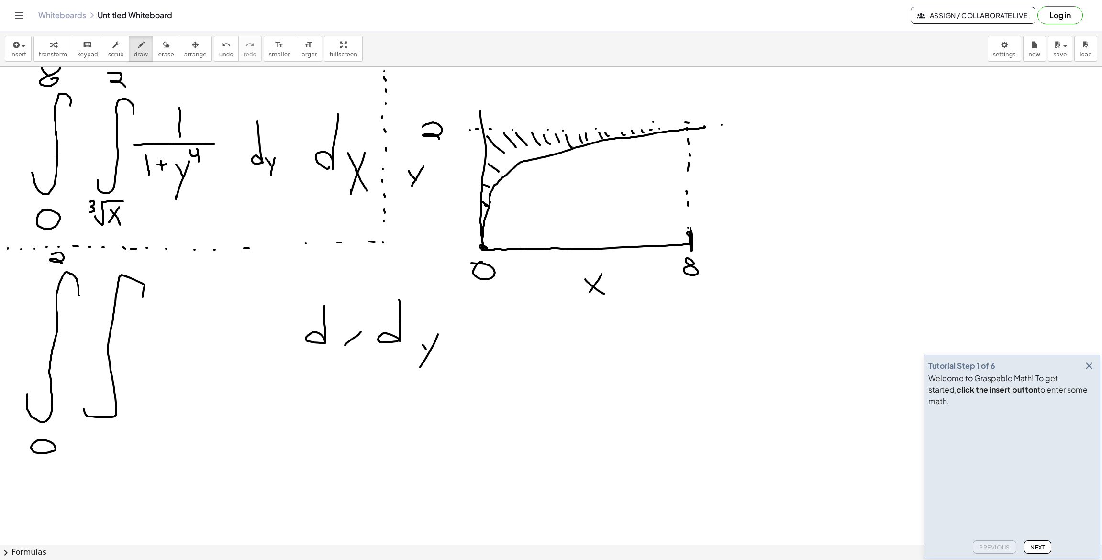
drag, startPoint x: 554, startPoint y: 194, endPoint x: 546, endPoint y: 210, distance: 18.0
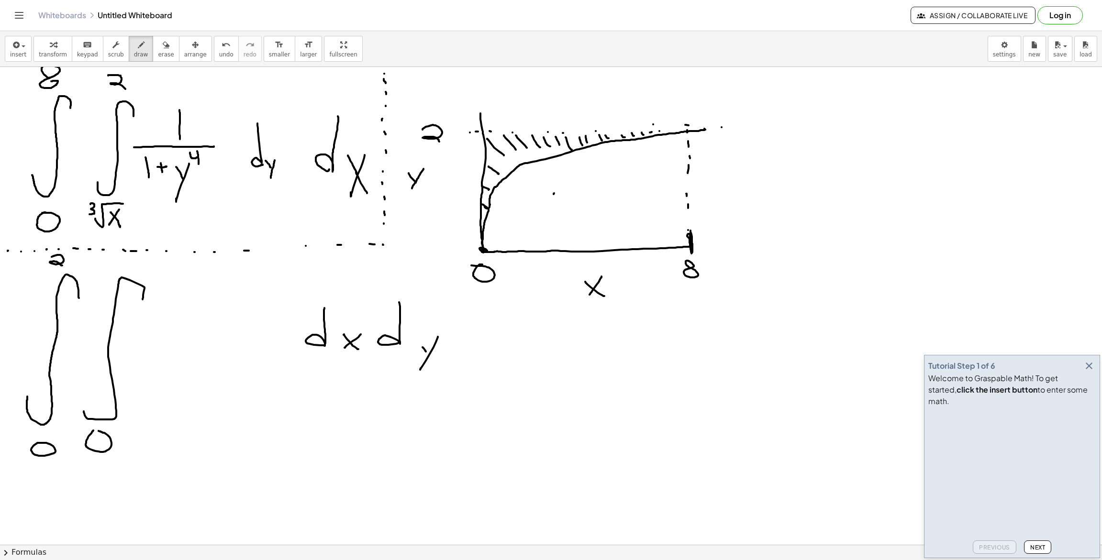
drag, startPoint x: 545, startPoint y: 195, endPoint x: 550, endPoint y: 199, distance: 6.1
drag, startPoint x: 560, startPoint y: 199, endPoint x: 566, endPoint y: 201, distance: 6.4
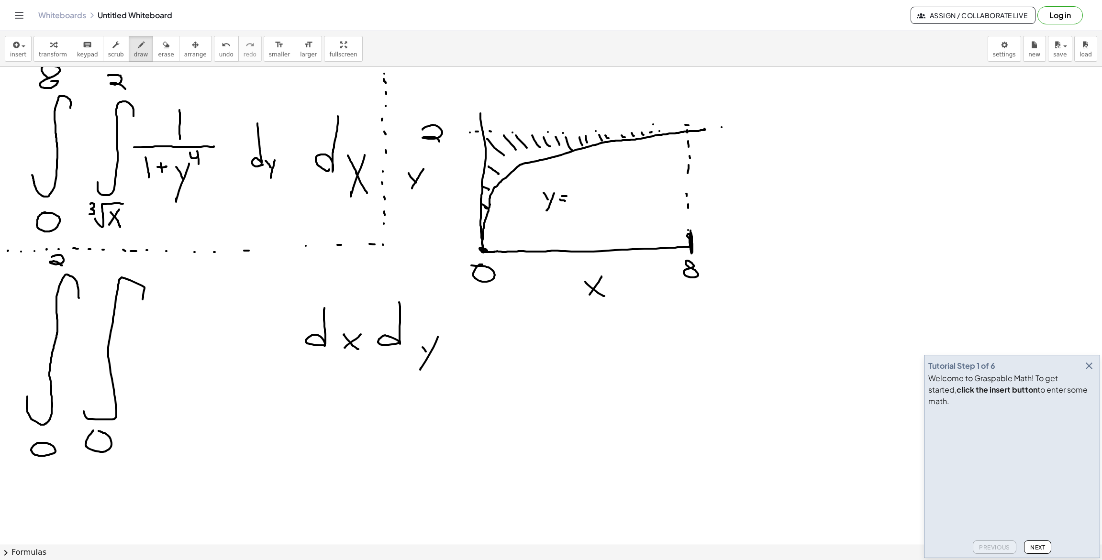
drag, startPoint x: 573, startPoint y: 186, endPoint x: 584, endPoint y: 193, distance: 12.5
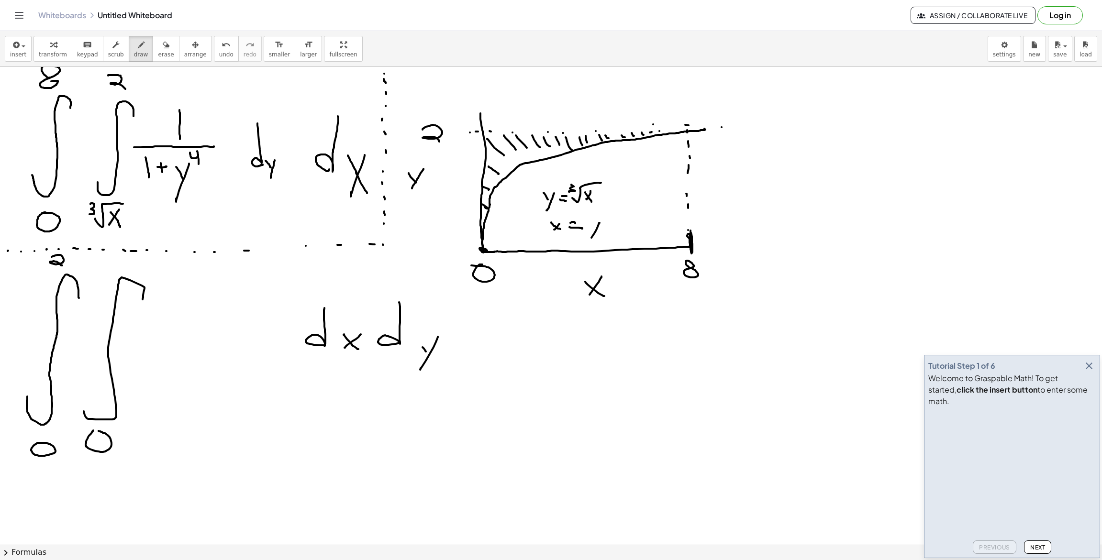
drag, startPoint x: 598, startPoint y: 227, endPoint x: 591, endPoint y: 238, distance: 12.6
drag, startPoint x: 609, startPoint y: 211, endPoint x: 600, endPoint y: 226, distance: 17.4
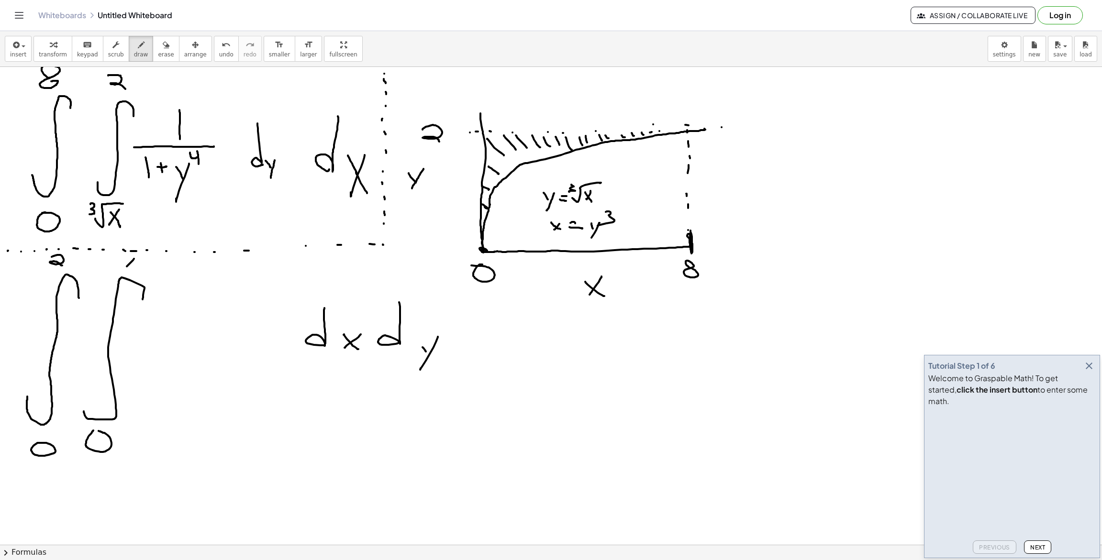
drag, startPoint x: 134, startPoint y: 259, endPoint x: 124, endPoint y: 269, distance: 14.2
drag, startPoint x: 138, startPoint y: 258, endPoint x: 147, endPoint y: 273, distance: 17.4
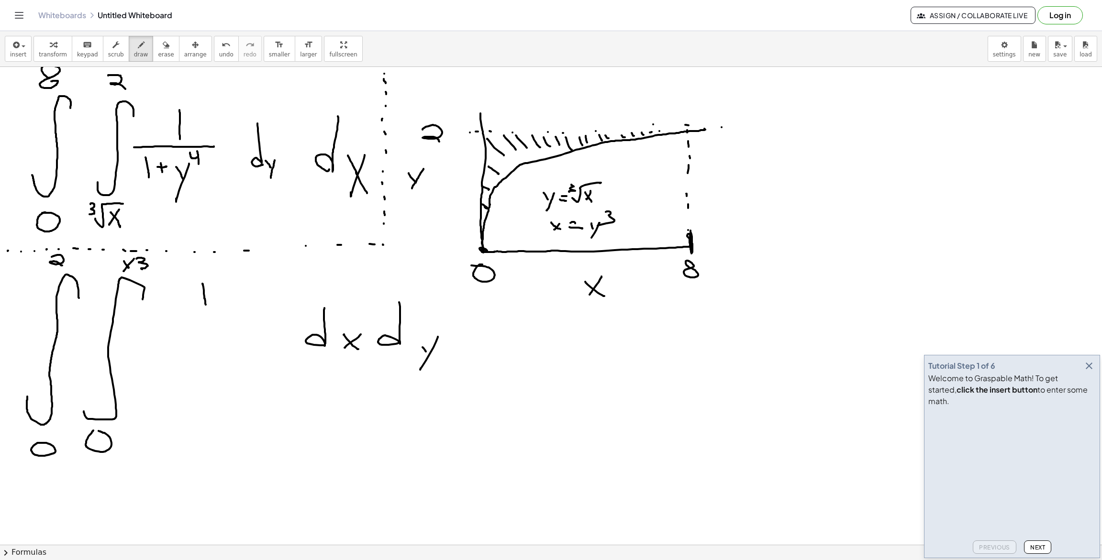
drag, startPoint x: 203, startPoint y: 284, endPoint x: 206, endPoint y: 305, distance: 20.8
drag, startPoint x: 141, startPoint y: 321, endPoint x: 271, endPoint y: 315, distance: 130.7
drag, startPoint x: 149, startPoint y: 341, endPoint x: 153, endPoint y: 384, distance: 43.3
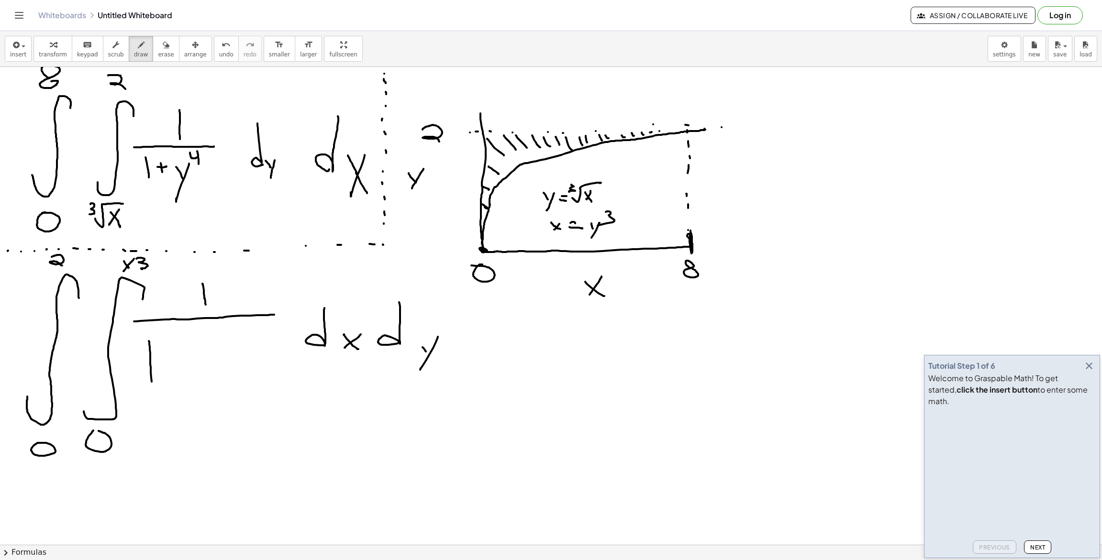
drag, startPoint x: 169, startPoint y: 364, endPoint x: 169, endPoint y: 370, distance: 6.7
drag, startPoint x: 185, startPoint y: 360, endPoint x: 179, endPoint y: 362, distance: 6.1
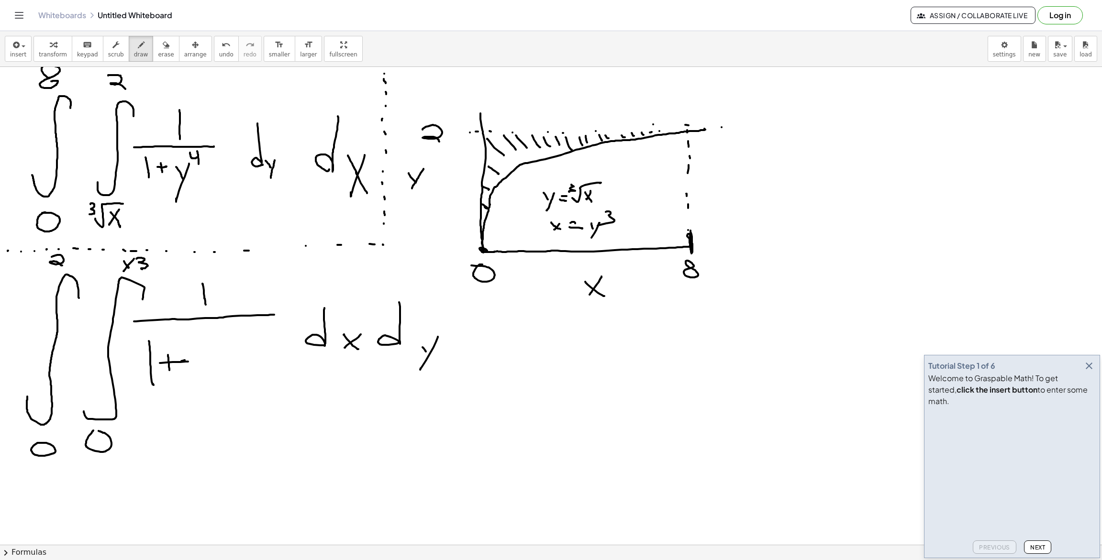
drag, startPoint x: 160, startPoint y: 363, endPoint x: 188, endPoint y: 361, distance: 28.3
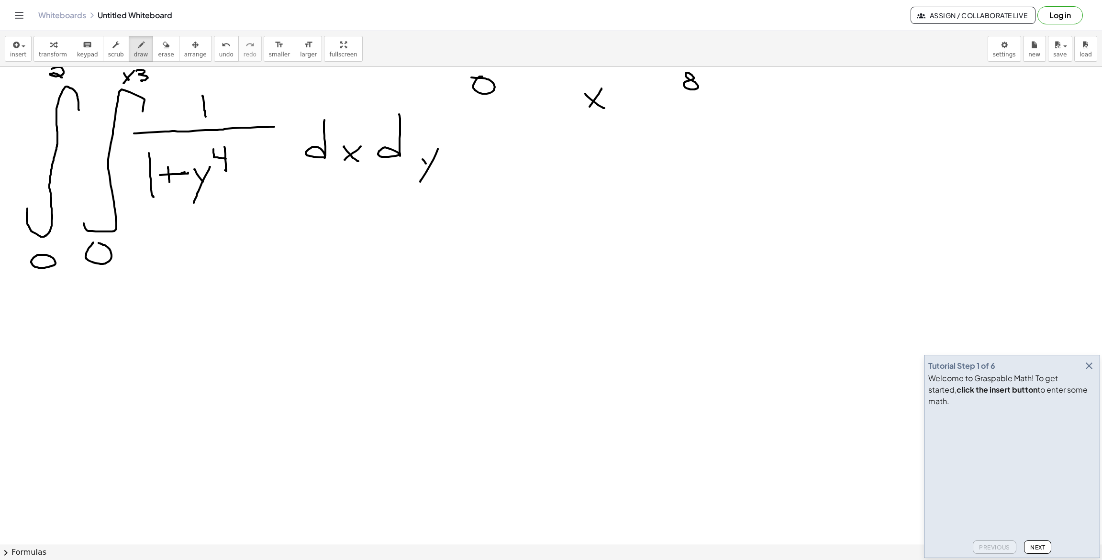
scroll to position [196, 0]
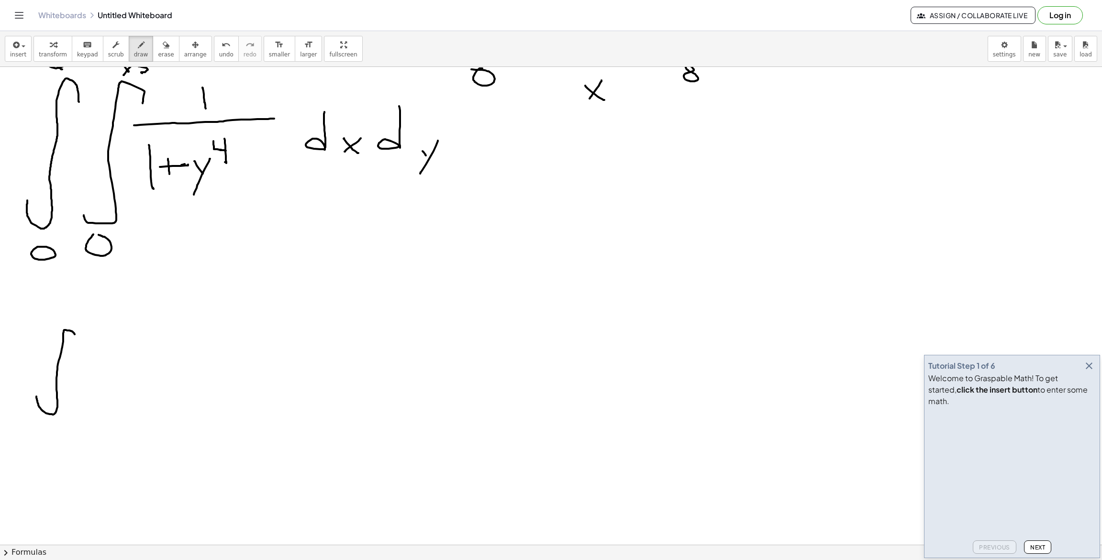
drag, startPoint x: 36, startPoint y: 398, endPoint x: 75, endPoint y: 345, distance: 65.4
click at [75, 345] on div at bounding box center [551, 380] width 1102 height 1018
click at [51, 430] on div at bounding box center [551, 380] width 1102 height 1018
drag, startPoint x: 54, startPoint y: 302, endPoint x: 65, endPoint y: 316, distance: 18.0
click at [65, 316] on div at bounding box center [551, 380] width 1102 height 1018
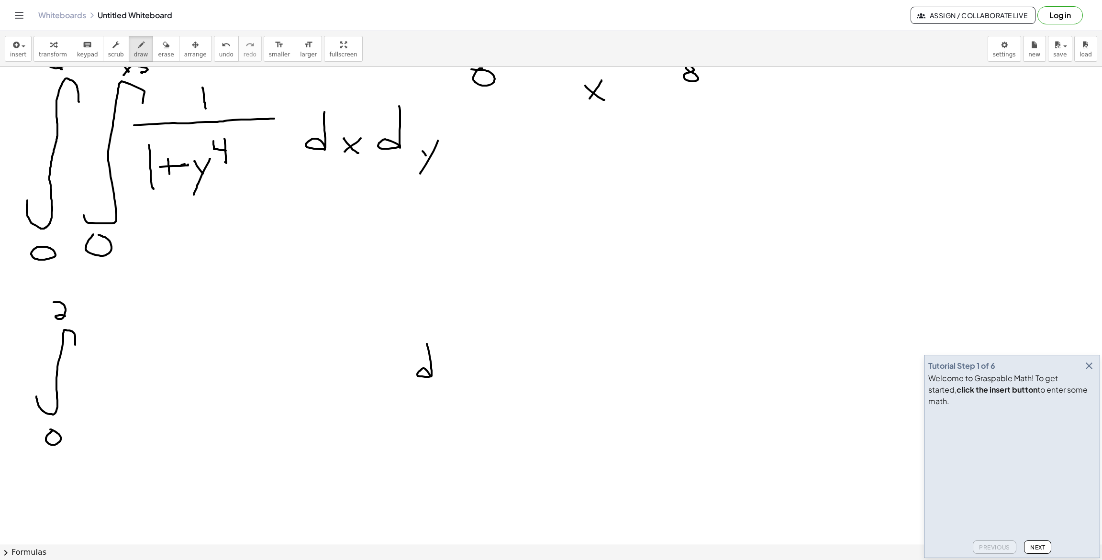
drag, startPoint x: 427, startPoint y: 344, endPoint x: 432, endPoint y: 376, distance: 32.4
click at [431, 376] on div at bounding box center [551, 380] width 1102 height 1018
drag, startPoint x: 454, startPoint y: 373, endPoint x: 443, endPoint y: 379, distance: 11.6
click at [443, 395] on div at bounding box center [551, 380] width 1102 height 1018
drag, startPoint x: 444, startPoint y: 376, endPoint x: 446, endPoint y: 381, distance: 5.8
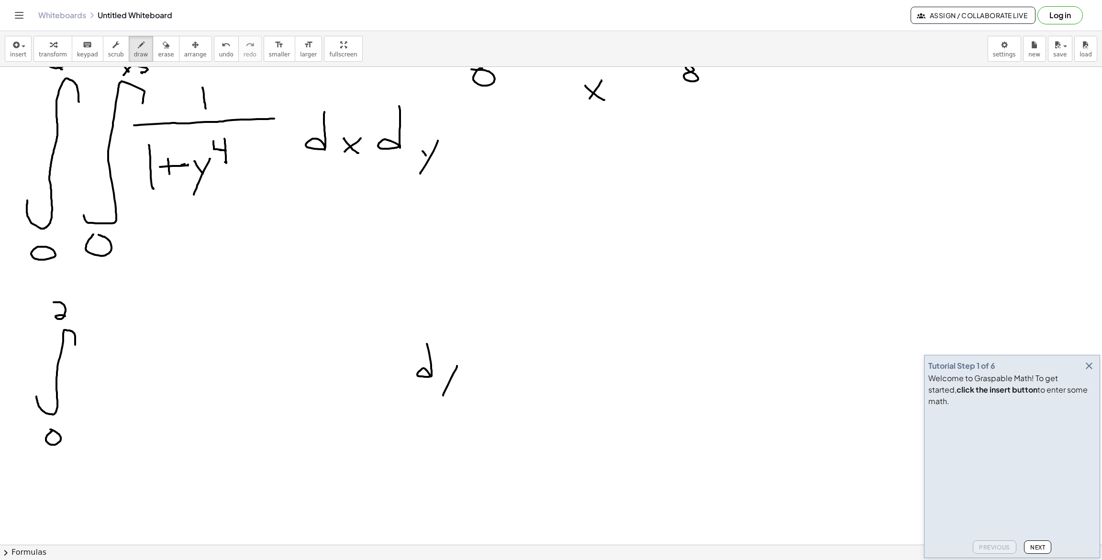
click at [447, 381] on div at bounding box center [551, 380] width 1102 height 1018
click at [161, 351] on div at bounding box center [551, 380] width 1102 height 1018
click at [170, 351] on div at bounding box center [551, 380] width 1102 height 1018
click at [195, 357] on div at bounding box center [551, 380] width 1102 height 1018
click at [125, 388] on div at bounding box center [551, 380] width 1102 height 1018
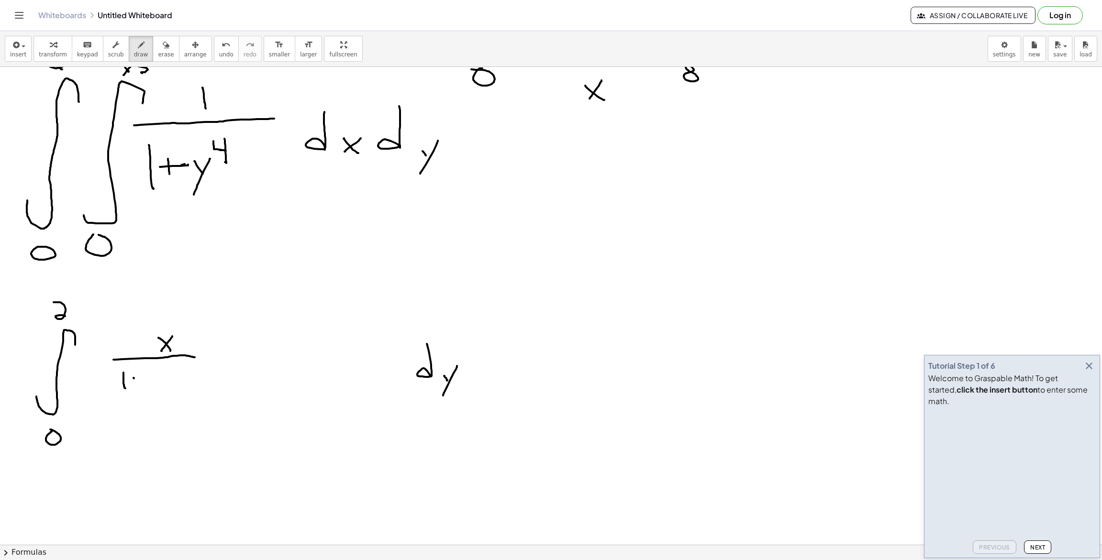
click at [138, 388] on div at bounding box center [551, 380] width 1102 height 1018
click at [137, 381] on div at bounding box center [551, 380] width 1102 height 1018
click at [155, 405] on div at bounding box center [551, 380] width 1102 height 1018
click at [155, 389] on div at bounding box center [551, 380] width 1102 height 1018
click at [169, 381] on div at bounding box center [551, 380] width 1102 height 1018
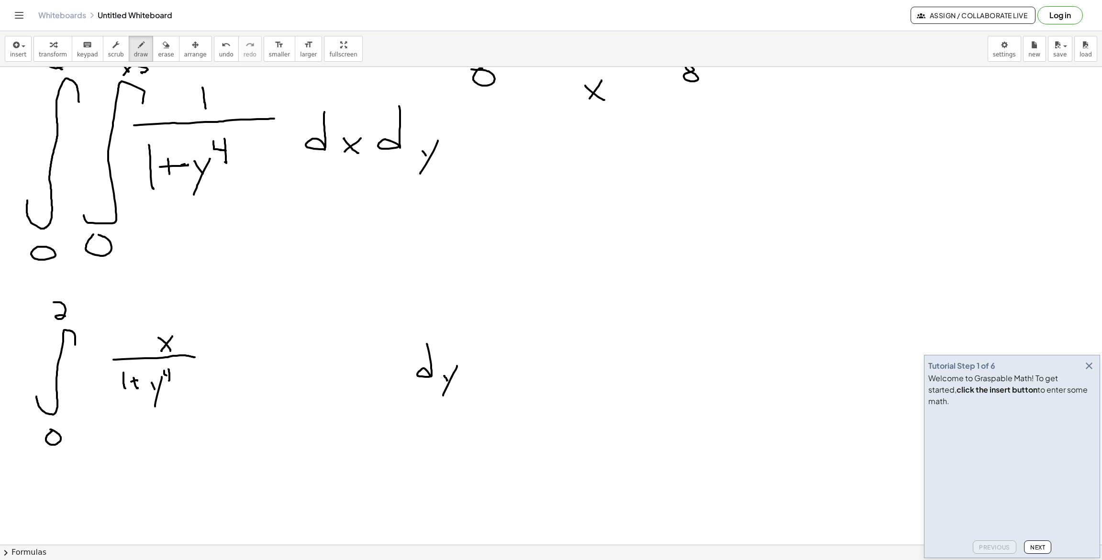
click at [169, 375] on div at bounding box center [551, 380] width 1102 height 1018
click at [202, 424] on div at bounding box center [551, 380] width 1102 height 1018
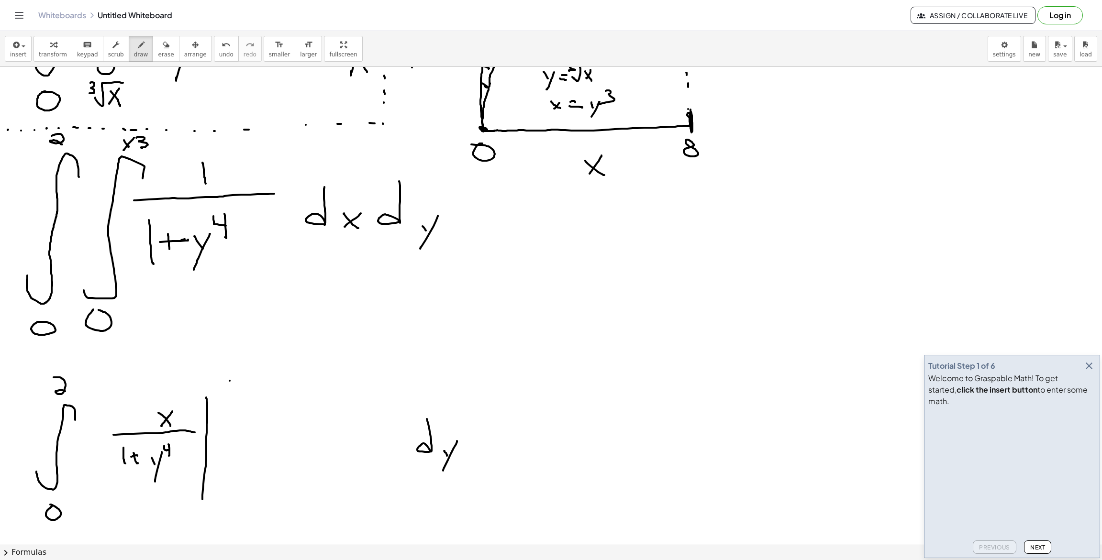
click at [225, 399] on div at bounding box center [551, 455] width 1102 height 1018
click at [224, 392] on div at bounding box center [551, 455] width 1102 height 1018
click at [239, 383] on div at bounding box center [551, 455] width 1102 height 1018
click at [219, 493] on div at bounding box center [551, 455] width 1102 height 1018
click at [233, 388] on div at bounding box center [551, 455] width 1102 height 1018
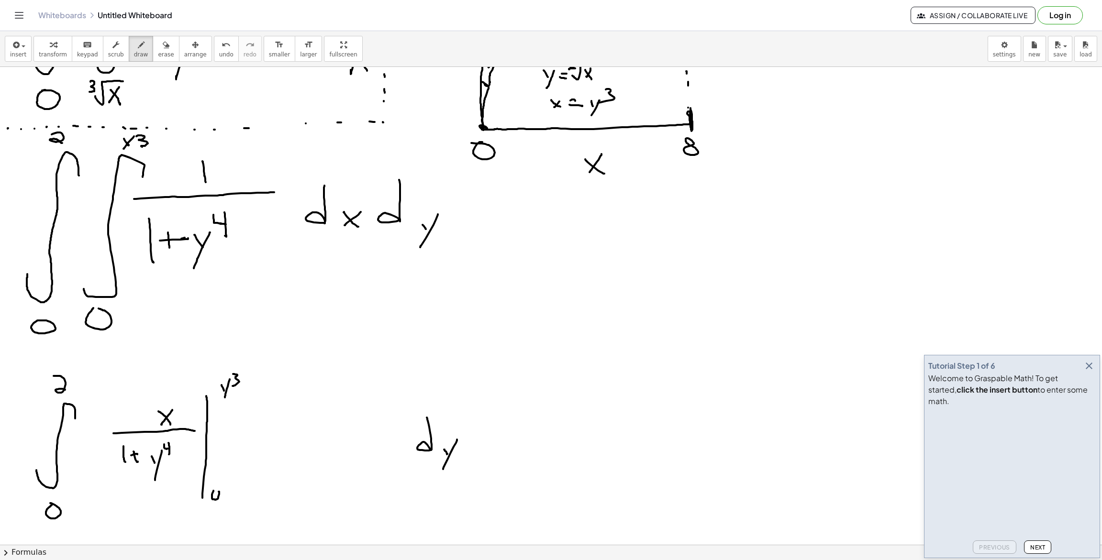
scroll to position [123, 0]
drag, startPoint x: 479, startPoint y: 347, endPoint x: 501, endPoint y: 329, distance: 28.2
click at [507, 295] on div at bounding box center [551, 453] width 1102 height 1018
click at [494, 375] on div at bounding box center [551, 453] width 1102 height 1018
click at [505, 268] on div at bounding box center [551, 453] width 1102 height 1018
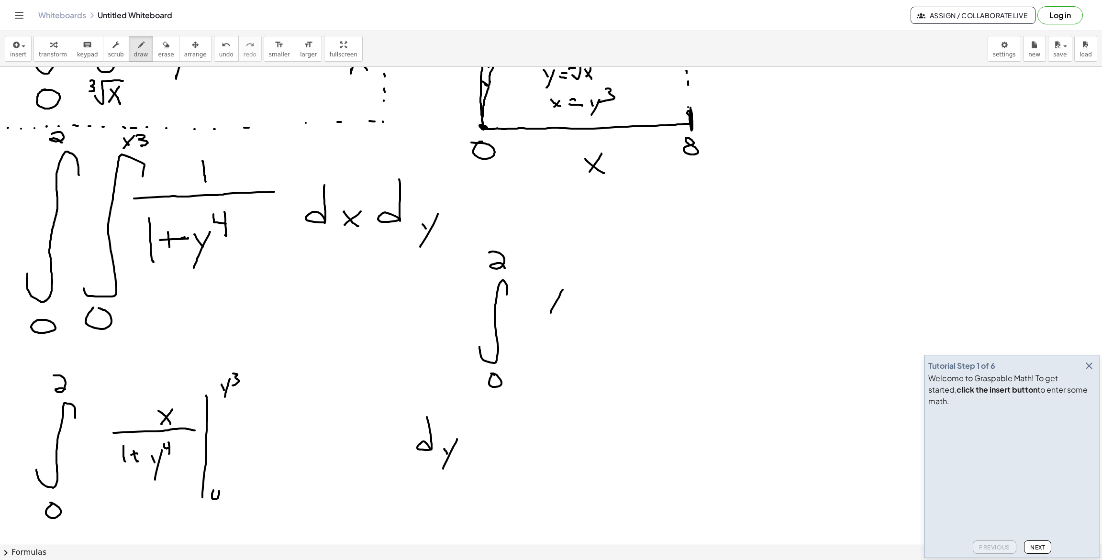
drag, startPoint x: 562, startPoint y: 291, endPoint x: 553, endPoint y: 307, distance: 18.0
click at [552, 311] on div at bounding box center [551, 453] width 1102 height 1018
click at [557, 301] on div at bounding box center [551, 453] width 1102 height 1018
drag, startPoint x: 571, startPoint y: 272, endPoint x: 565, endPoint y: 303, distance: 31.8
click at [564, 295] on div at bounding box center [551, 453] width 1102 height 1018
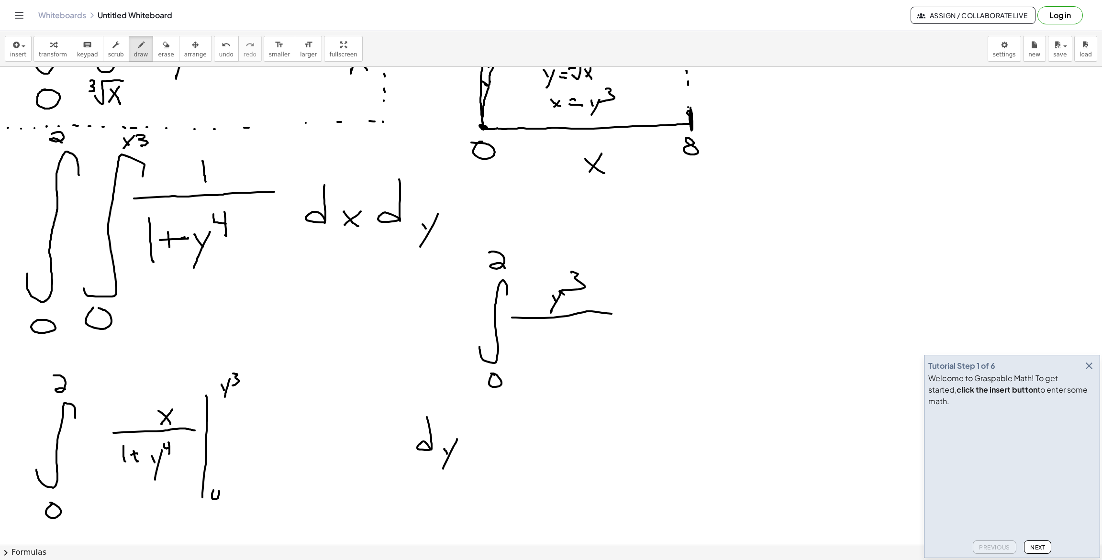
drag, startPoint x: 516, startPoint y: 318, endPoint x: 618, endPoint y: 316, distance: 101.9
click at [627, 314] on div at bounding box center [551, 453] width 1102 height 1018
drag, startPoint x: 519, startPoint y: 332, endPoint x: 523, endPoint y: 344, distance: 13.6
click at [522, 346] on div at bounding box center [551, 453] width 1102 height 1018
drag, startPoint x: 533, startPoint y: 335, endPoint x: 530, endPoint y: 340, distance: 5.8
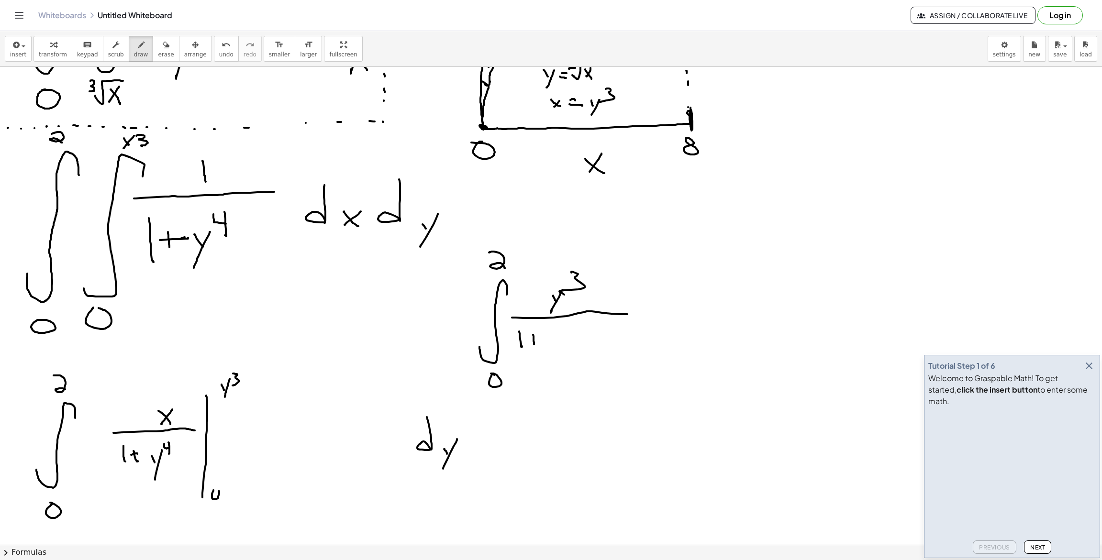
click at [532, 343] on div at bounding box center [551, 453] width 1102 height 1018
click at [538, 339] on div at bounding box center [551, 453] width 1102 height 1018
drag, startPoint x: 526, startPoint y: 341, endPoint x: 543, endPoint y: 340, distance: 16.3
click at [533, 340] on div at bounding box center [551, 453] width 1102 height 1018
click at [550, 365] on div at bounding box center [551, 453] width 1102 height 1018
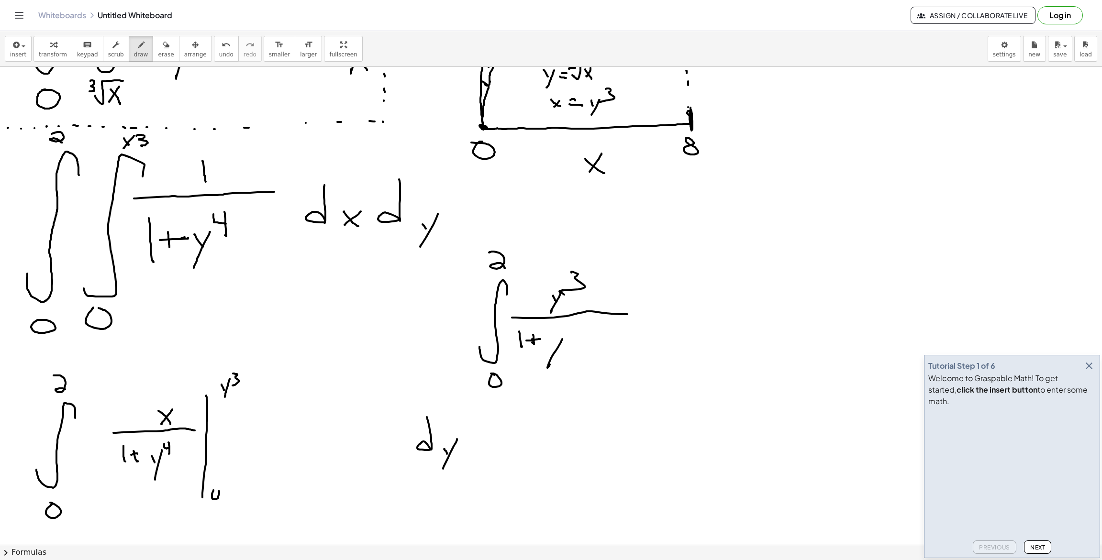
click at [556, 347] on div at bounding box center [551, 453] width 1102 height 1018
click at [578, 337] on div at bounding box center [551, 453] width 1102 height 1018
click at [576, 329] on div at bounding box center [551, 453] width 1102 height 1018
click at [645, 351] on div at bounding box center [551, 453] width 1102 height 1018
click at [662, 361] on div at bounding box center [551, 453] width 1102 height 1018
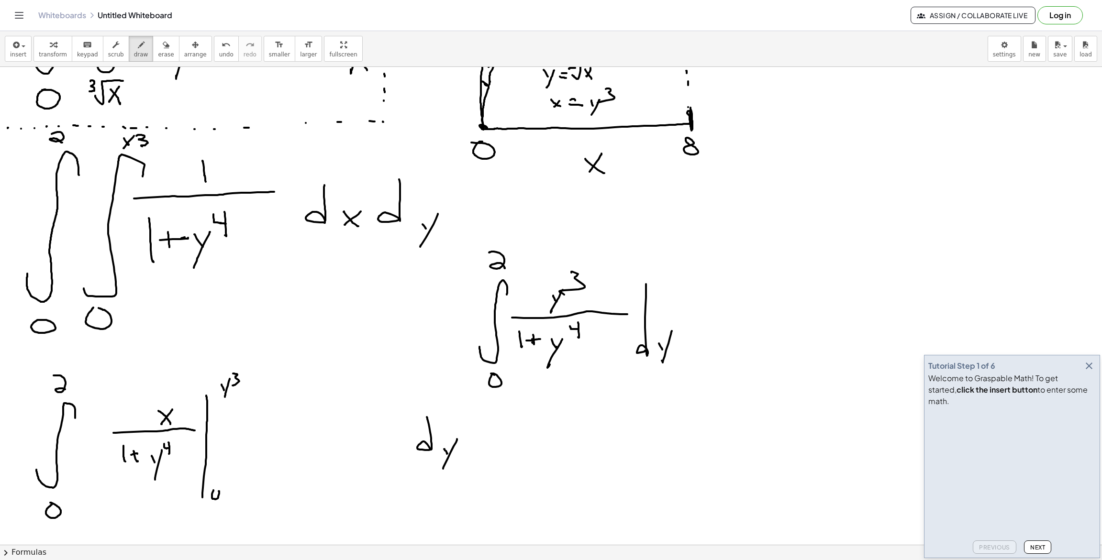
click at [663, 350] on div at bounding box center [551, 453] width 1102 height 1018
click at [709, 231] on div at bounding box center [551, 453] width 1102 height 1018
click at [734, 221] on div at bounding box center [551, 453] width 1102 height 1018
click at [738, 229] on div at bounding box center [551, 453] width 1102 height 1018
click at [750, 231] on div at bounding box center [551, 453] width 1102 height 1018
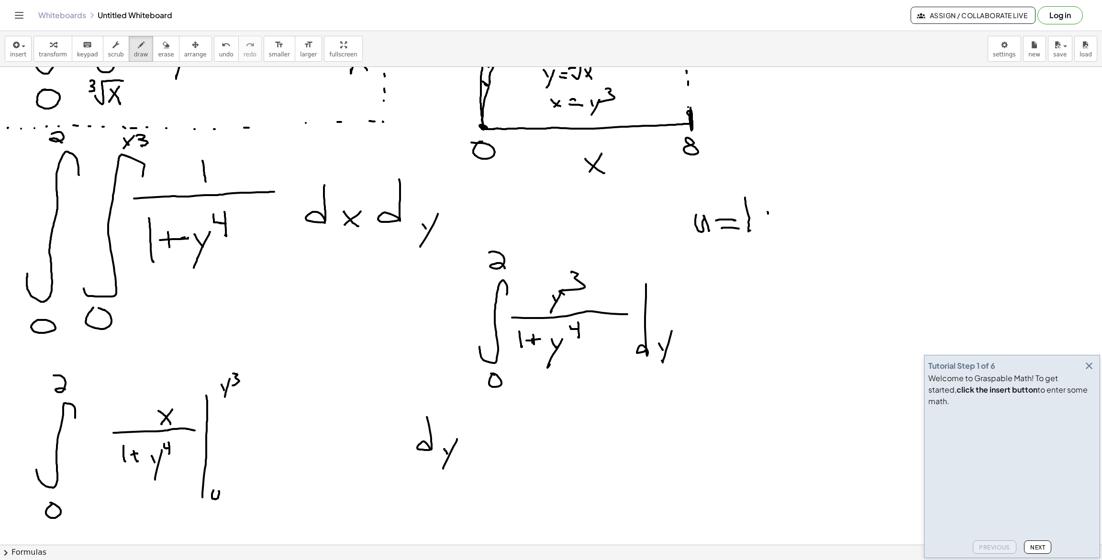
click at [769, 222] on div at bounding box center [551, 453] width 1102 height 1018
click at [775, 216] on div at bounding box center [551, 453] width 1102 height 1018
click at [787, 247] on div at bounding box center [551, 453] width 1102 height 1018
click at [796, 227] on div at bounding box center [551, 453] width 1102 height 1018
click at [831, 199] on div at bounding box center [551, 453] width 1102 height 1018
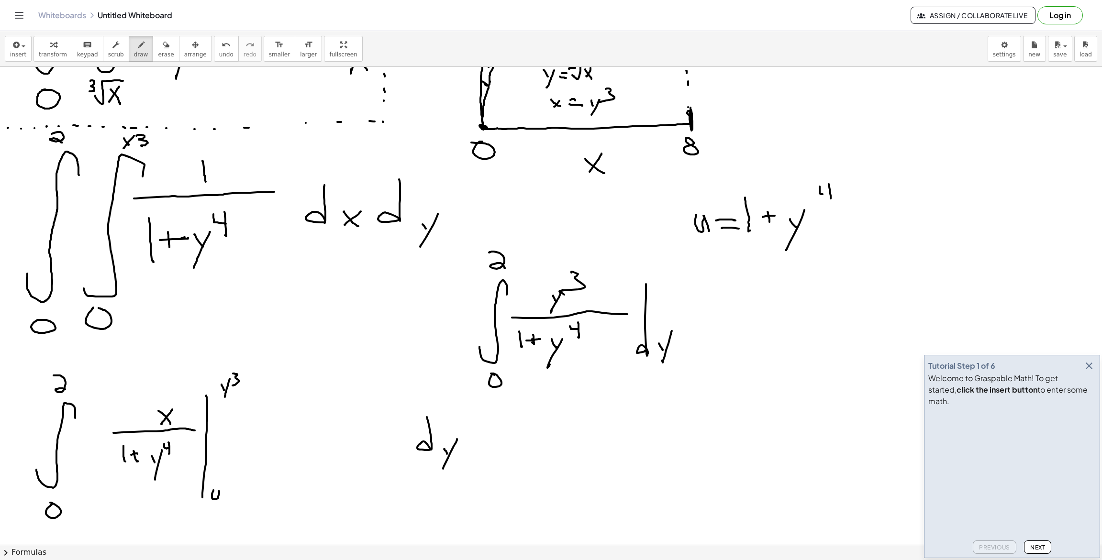
click at [829, 193] on div at bounding box center [551, 453] width 1102 height 1018
click at [719, 277] on div at bounding box center [551, 453] width 1102 height 1018
click at [742, 277] on div at bounding box center [551, 453] width 1102 height 1018
click at [761, 279] on div at bounding box center [551, 453] width 1102 height 1018
click at [727, 304] on div at bounding box center [551, 453] width 1102 height 1018
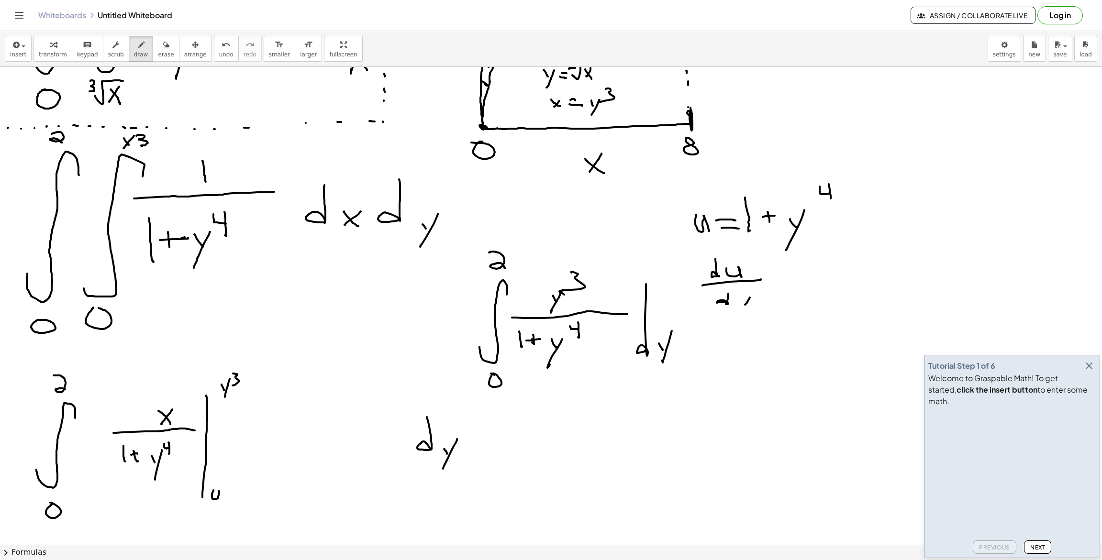
click at [739, 306] on div at bounding box center [551, 453] width 1102 height 1018
click at [745, 305] on div at bounding box center [551, 453] width 1102 height 1018
click at [778, 281] on div at bounding box center [551, 453] width 1102 height 1018
click at [780, 288] on div at bounding box center [551, 453] width 1102 height 1018
click at [799, 283] on div at bounding box center [551, 453] width 1102 height 1018
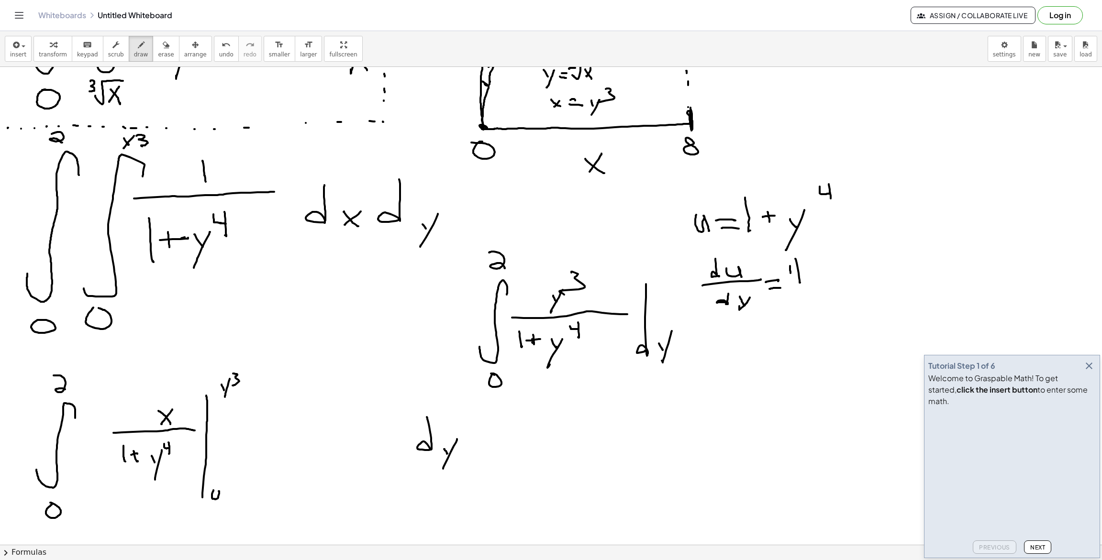
click at [802, 272] on div at bounding box center [551, 453] width 1102 height 1018
click at [809, 293] on div at bounding box center [551, 453] width 1102 height 1018
click at [812, 286] on div at bounding box center [551, 453] width 1102 height 1018
click at [823, 269] on div at bounding box center [551, 453] width 1102 height 1018
click at [748, 347] on div at bounding box center [551, 453] width 1102 height 1018
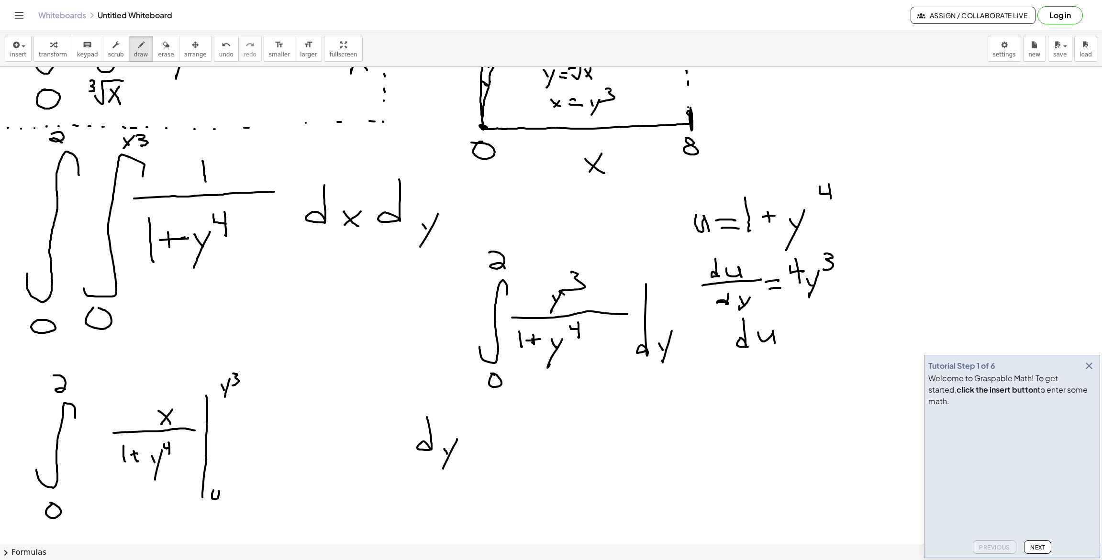
click at [775, 343] on div at bounding box center [551, 453] width 1102 height 1018
click at [790, 348] on div at bounding box center [551, 453] width 1102 height 1018
click at [747, 386] on div at bounding box center [551, 453] width 1102 height 1018
click at [746, 377] on div at bounding box center [551, 453] width 1102 height 1018
click at [758, 392] on div at bounding box center [551, 453] width 1102 height 1018
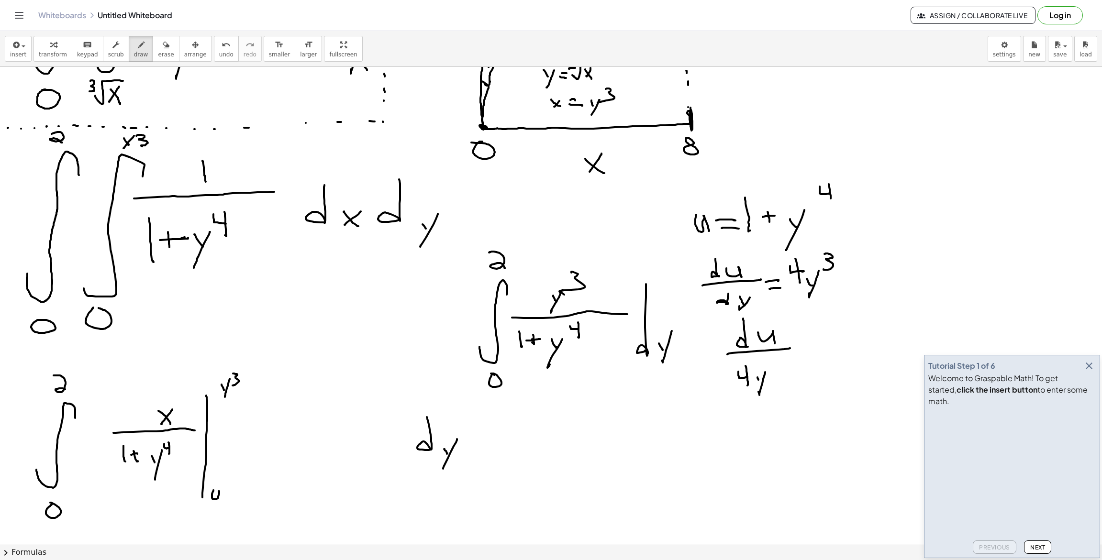
click at [760, 384] on div at bounding box center [551, 453] width 1102 height 1018
click at [772, 372] on div at bounding box center [551, 453] width 1102 height 1018
click at [820, 347] on div at bounding box center [551, 453] width 1102 height 1018
click at [826, 360] on div at bounding box center [551, 453] width 1102 height 1018
click at [855, 360] on div at bounding box center [551, 453] width 1102 height 1018
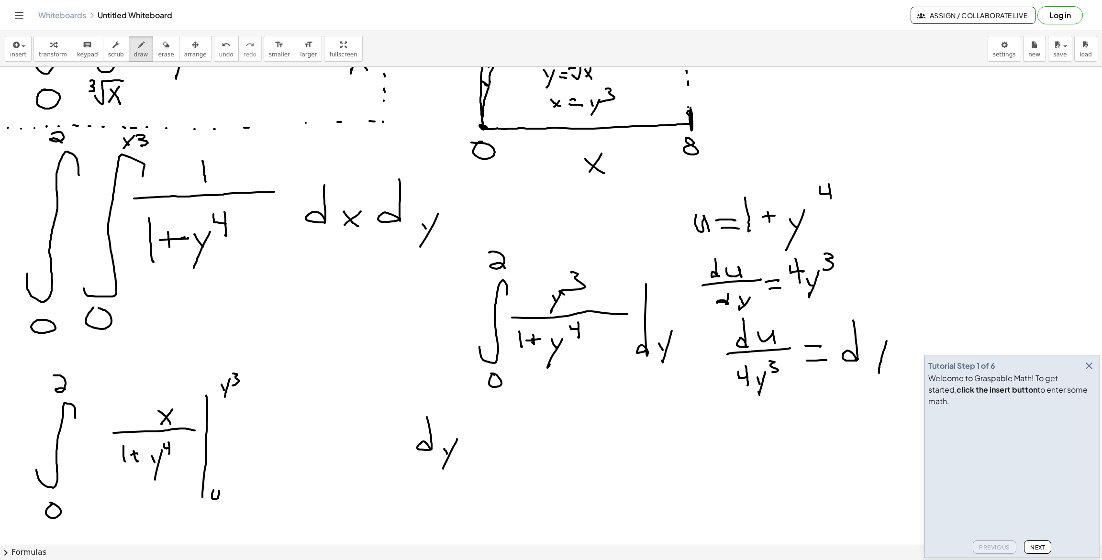
click at [879, 373] on div at bounding box center [551, 453] width 1102 height 1018
click at [881, 359] on div at bounding box center [551, 453] width 1102 height 1018
click at [535, 425] on div at bounding box center [551, 453] width 1102 height 1018
click at [553, 440] on div at bounding box center [551, 453] width 1102 height 1018
click at [536, 483] on div at bounding box center [551, 453] width 1102 height 1018
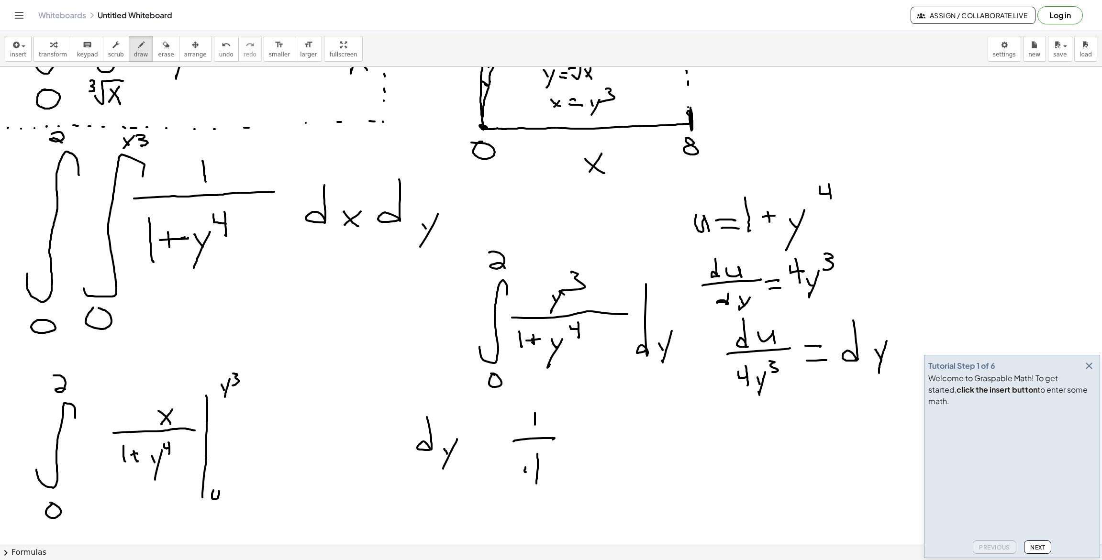
click at [537, 471] on div at bounding box center [551, 453] width 1102 height 1018
click at [591, 430] on div at bounding box center [551, 453] width 1102 height 1018
click at [634, 433] on div at bounding box center [551, 453] width 1102 height 1018
click at [659, 444] on div at bounding box center [551, 453] width 1102 height 1018
click at [654, 466] on div at bounding box center [551, 453] width 1102 height 1018
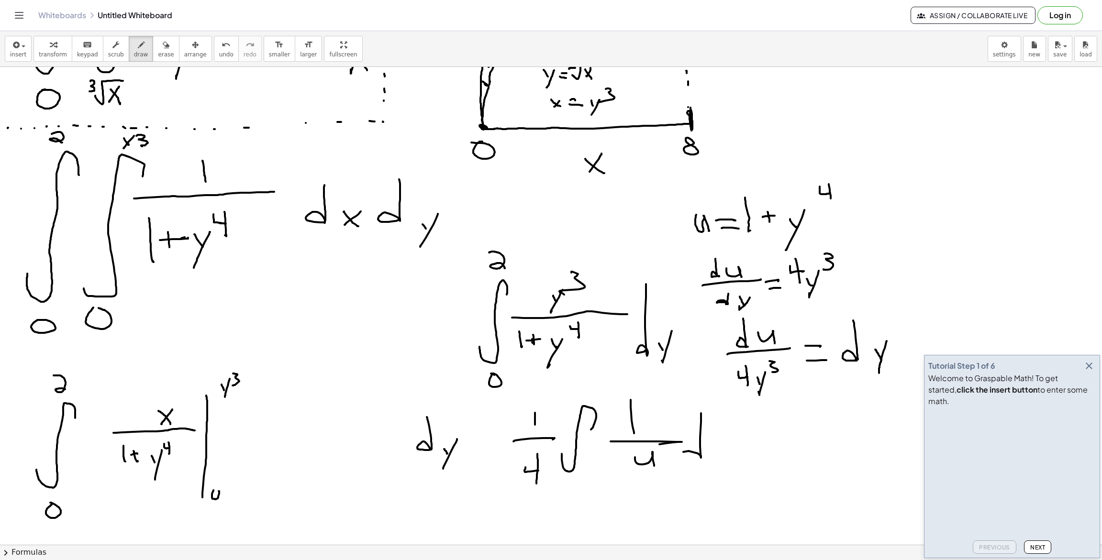
click at [692, 457] on div at bounding box center [551, 453] width 1102 height 1018
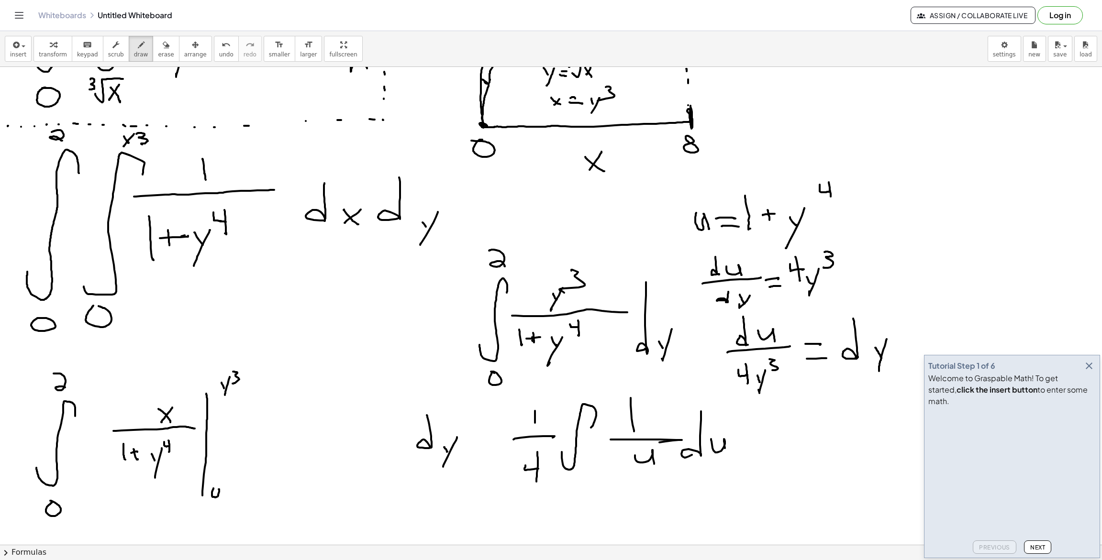
click at [727, 454] on div at bounding box center [551, 451] width 1102 height 1018
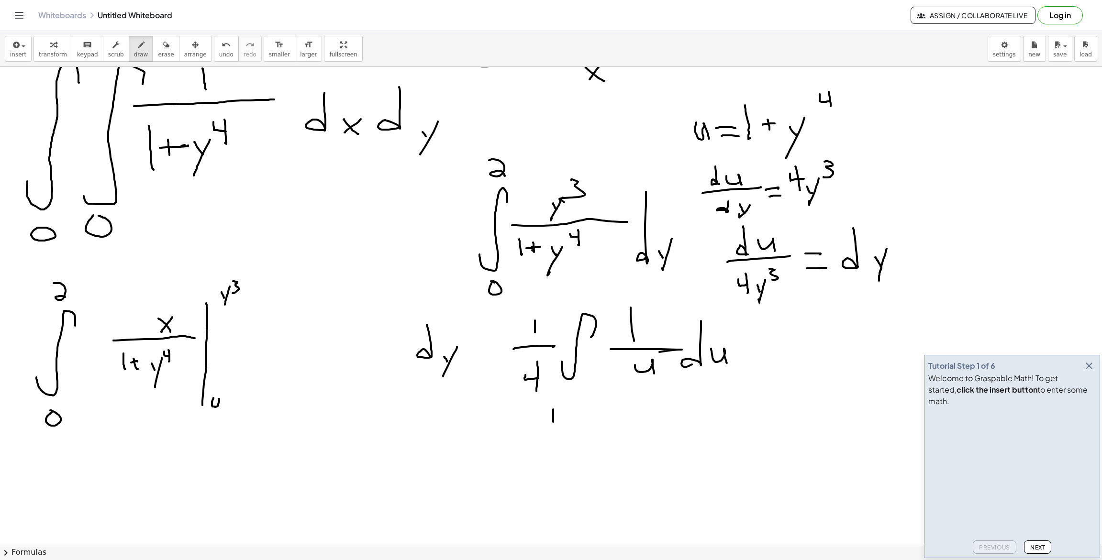
click at [554, 430] on div at bounding box center [551, 361] width 1102 height 1018
click at [574, 443] on div at bounding box center [551, 361] width 1102 height 1018
click at [564, 475] on div at bounding box center [551, 361] width 1102 height 1018
click at [565, 467] on div at bounding box center [551, 361] width 1102 height 1018
click at [595, 449] on div at bounding box center [551, 361] width 1102 height 1018
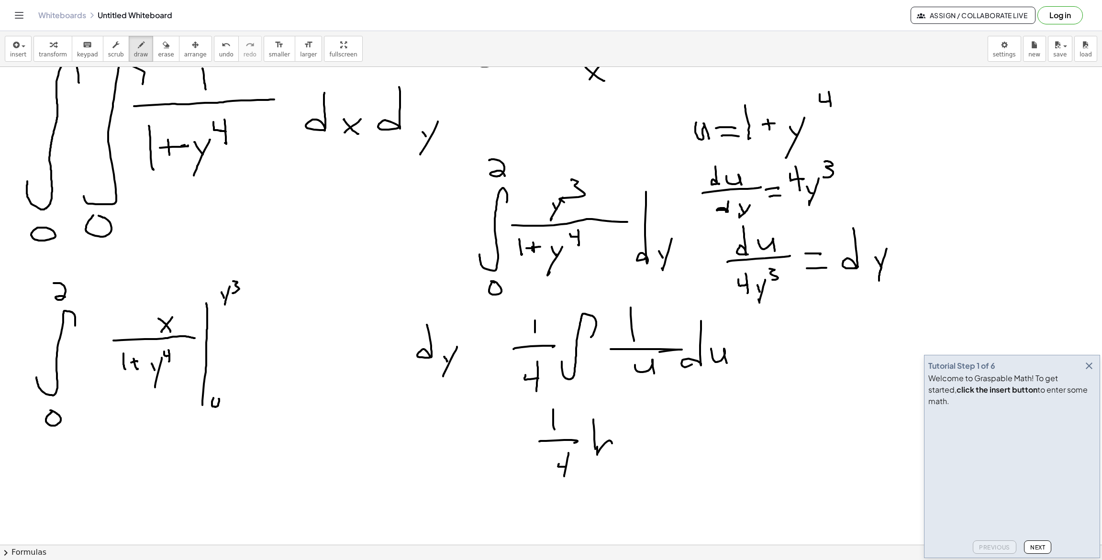
click at [612, 452] on div at bounding box center [551, 361] width 1102 height 1018
click at [575, 386] on div at bounding box center [551, 361] width 1102 height 1018
click at [594, 306] on div at bounding box center [551, 361] width 1102 height 1018
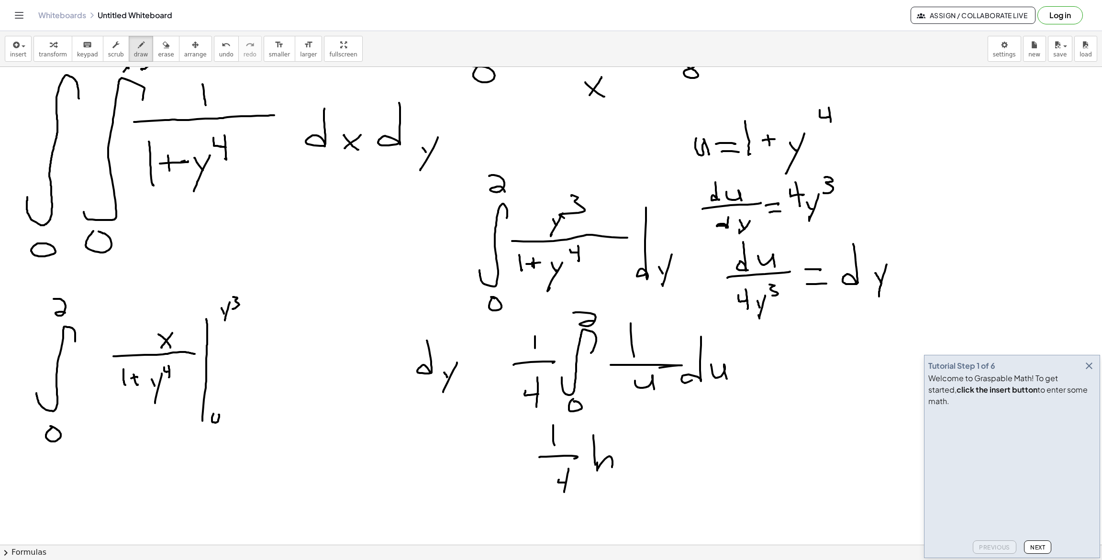
scroll to position [199, 0]
click at [573, 407] on div at bounding box center [551, 377] width 1102 height 1018
click at [581, 324] on div at bounding box center [551, 377] width 1102 height 1018
click at [588, 421] on div at bounding box center [551, 377] width 1102 height 1018
click at [572, 305] on div at bounding box center [551, 377] width 1102 height 1018
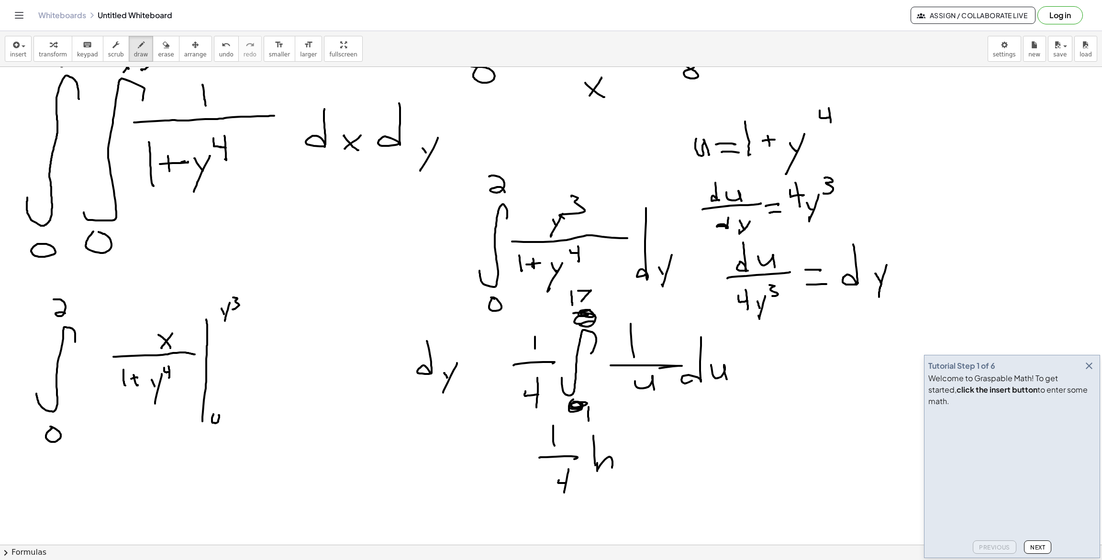
click at [581, 302] on div at bounding box center [551, 377] width 1102 height 1018
click at [588, 479] on div at bounding box center [551, 377] width 1102 height 1018
click at [628, 457] on div at bounding box center [551, 377] width 1102 height 1018
click at [639, 461] on div at bounding box center [551, 377] width 1102 height 1018
click at [688, 451] on div at bounding box center [551, 377] width 1102 height 1018
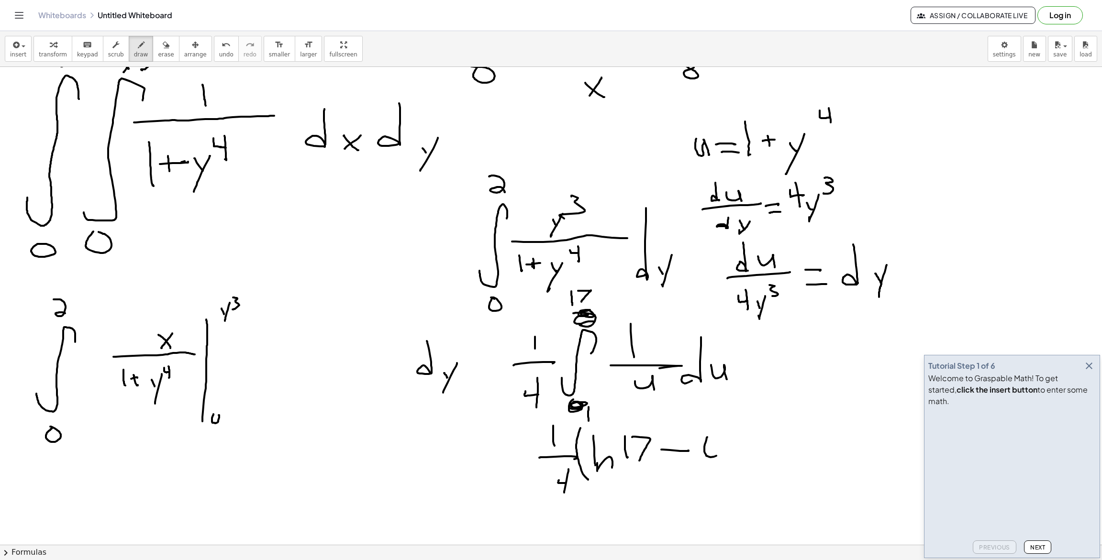
click at [710, 436] on div at bounding box center [551, 377] width 1102 height 1018
drag, startPoint x: 725, startPoint y: 423, endPoint x: 730, endPoint y: 478, distance: 54.7
click at [730, 478] on div at bounding box center [551, 377] width 1102 height 1018
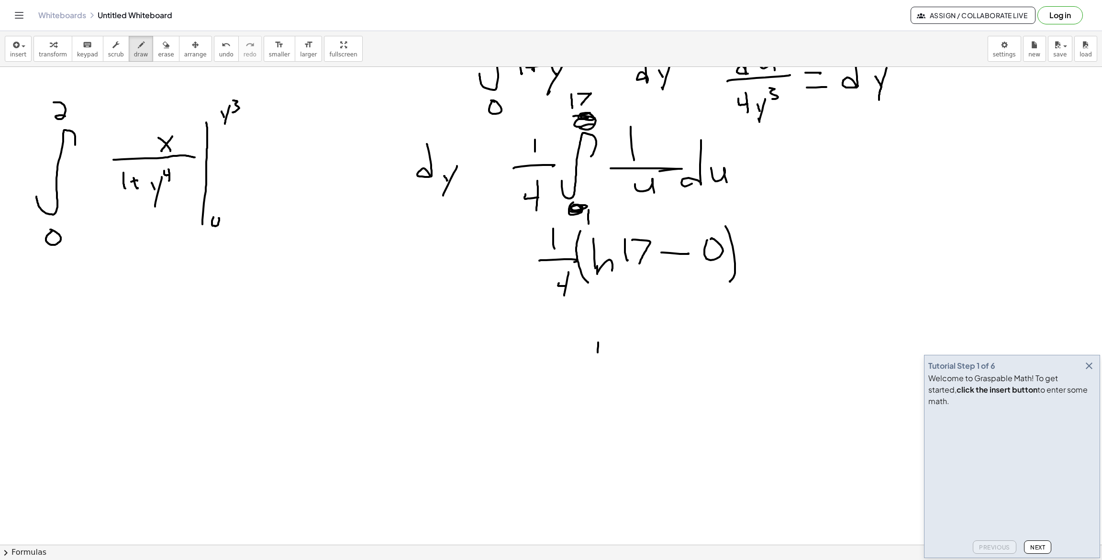
drag, startPoint x: 598, startPoint y: 343, endPoint x: 598, endPoint y: 357, distance: 14.8
click at [598, 357] on div at bounding box center [551, 180] width 1102 height 1018
drag, startPoint x: 584, startPoint y: 366, endPoint x: 612, endPoint y: 366, distance: 28.7
click at [613, 366] on div at bounding box center [551, 180] width 1102 height 1018
drag, startPoint x: 610, startPoint y: 380, endPoint x: 607, endPoint y: 404, distance: 24.2
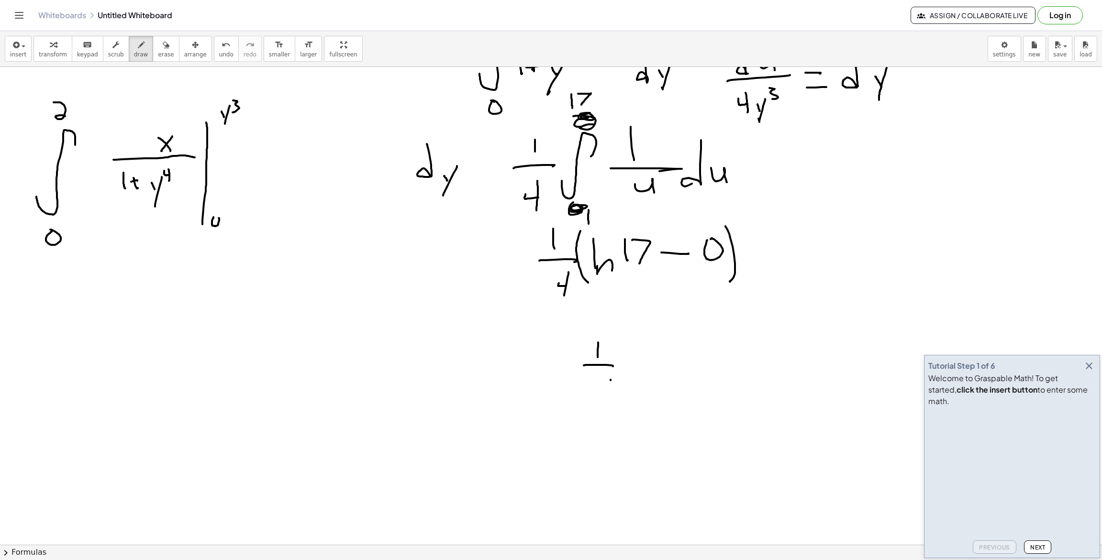
click at [607, 405] on div at bounding box center [551, 180] width 1102 height 1018
drag, startPoint x: 597, startPoint y: 393, endPoint x: 611, endPoint y: 396, distance: 15.2
click at [613, 395] on div at bounding box center [551, 180] width 1102 height 1018
drag, startPoint x: 631, startPoint y: 343, endPoint x: 634, endPoint y: 381, distance: 38.9
click at [633, 383] on div at bounding box center [551, 180] width 1102 height 1018
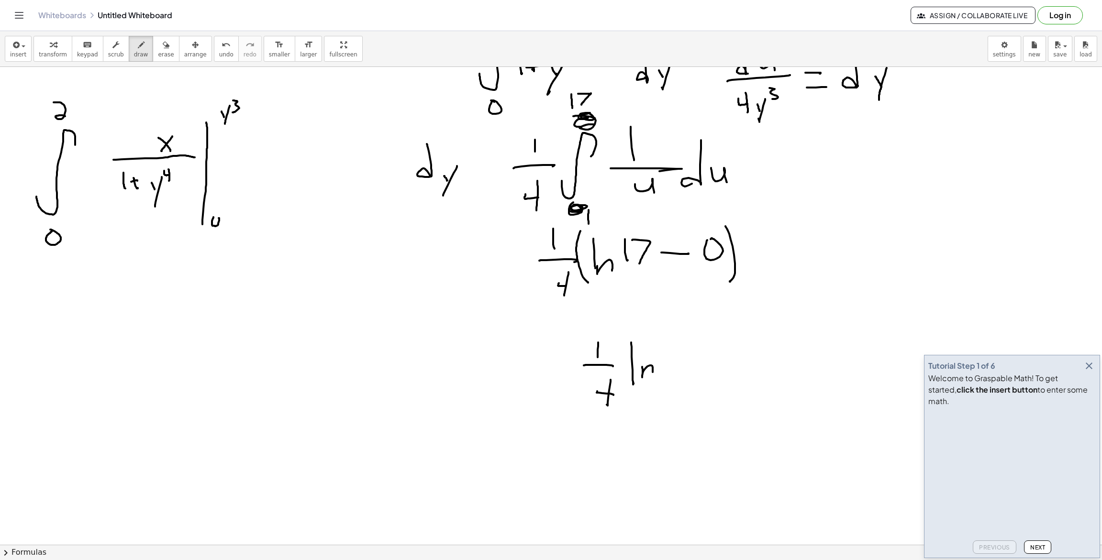
drag, startPoint x: 642, startPoint y: 367, endPoint x: 662, endPoint y: 346, distance: 28.8
click at [653, 375] on div at bounding box center [551, 180] width 1102 height 1018
drag, startPoint x: 662, startPoint y: 346, endPoint x: 666, endPoint y: 375, distance: 29.0
click at [663, 382] on div at bounding box center [551, 180] width 1102 height 1018
click at [677, 396] on div at bounding box center [551, 180] width 1102 height 1018
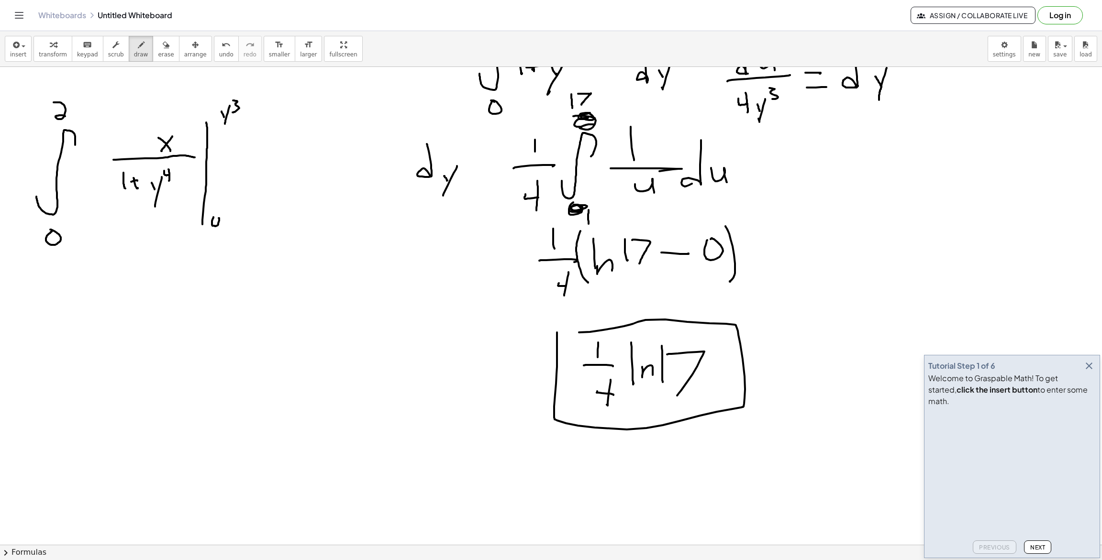
drag, startPoint x: 557, startPoint y: 332, endPoint x: 601, endPoint y: 354, distance: 49.6
click at [563, 331] on div at bounding box center [551, 180] width 1102 height 1018
drag, startPoint x: 596, startPoint y: 377, endPoint x: 596, endPoint y: 397, distance: 20.1
click at [596, 397] on div at bounding box center [551, 180] width 1102 height 1018
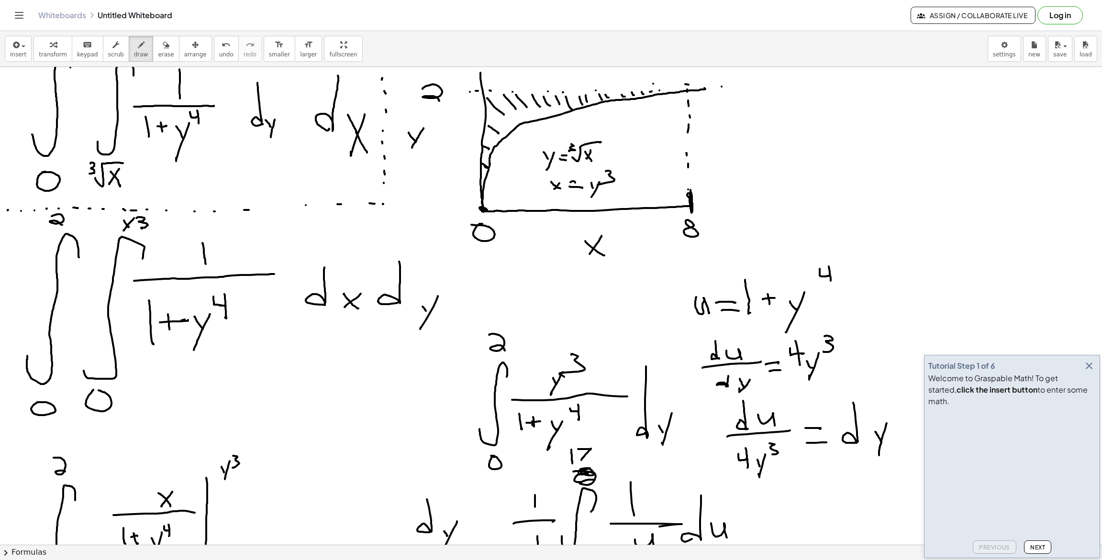
scroll to position [0, 0]
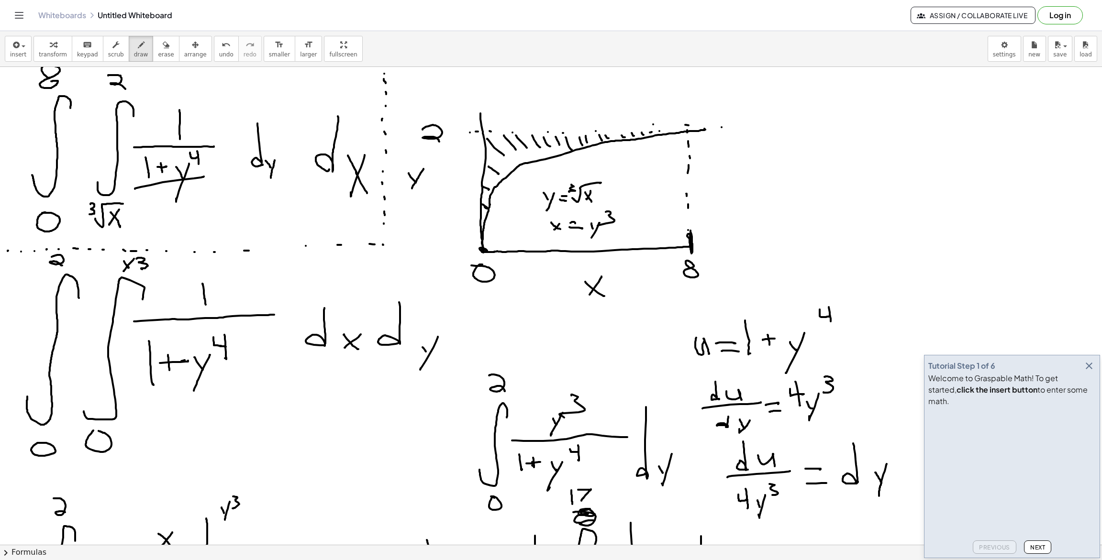
drag, startPoint x: 135, startPoint y: 189, endPoint x: 205, endPoint y: 176, distance: 71.6
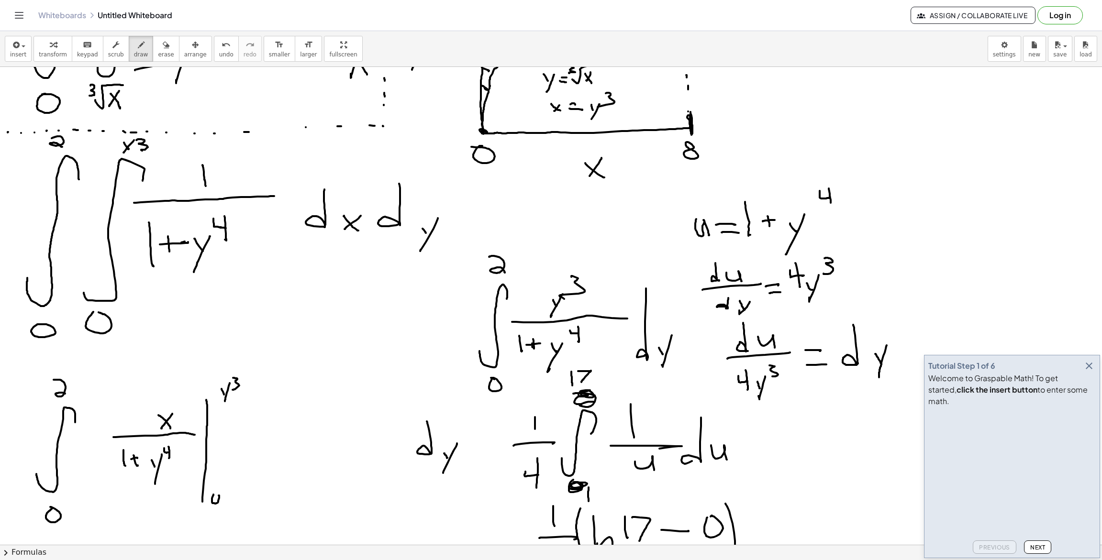
scroll to position [308, 0]
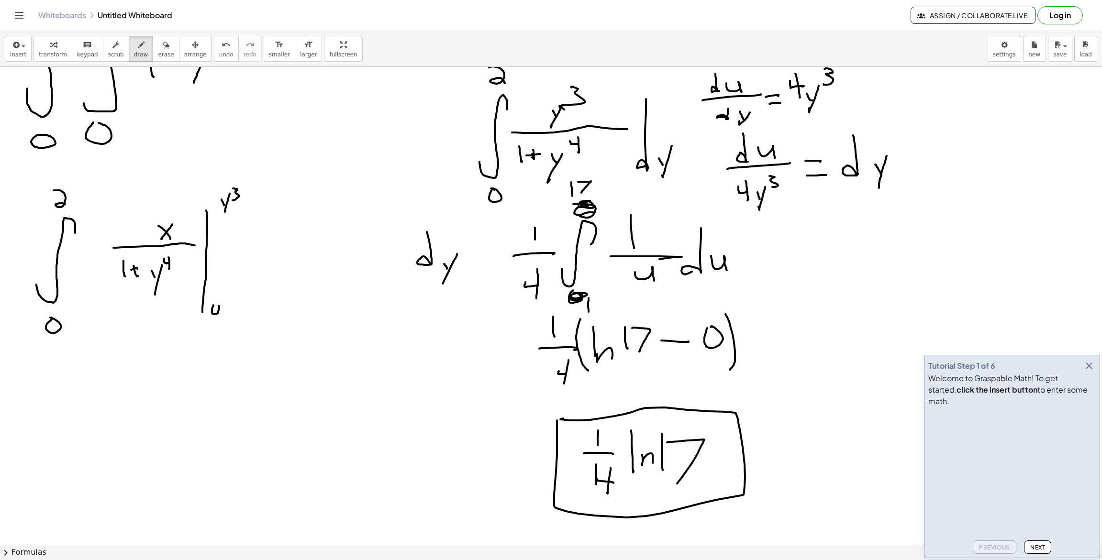
drag, startPoint x: 682, startPoint y: 457, endPoint x: 728, endPoint y: 443, distance: 48.3
click at [713, 447] on div at bounding box center [551, 268] width 1102 height 1018
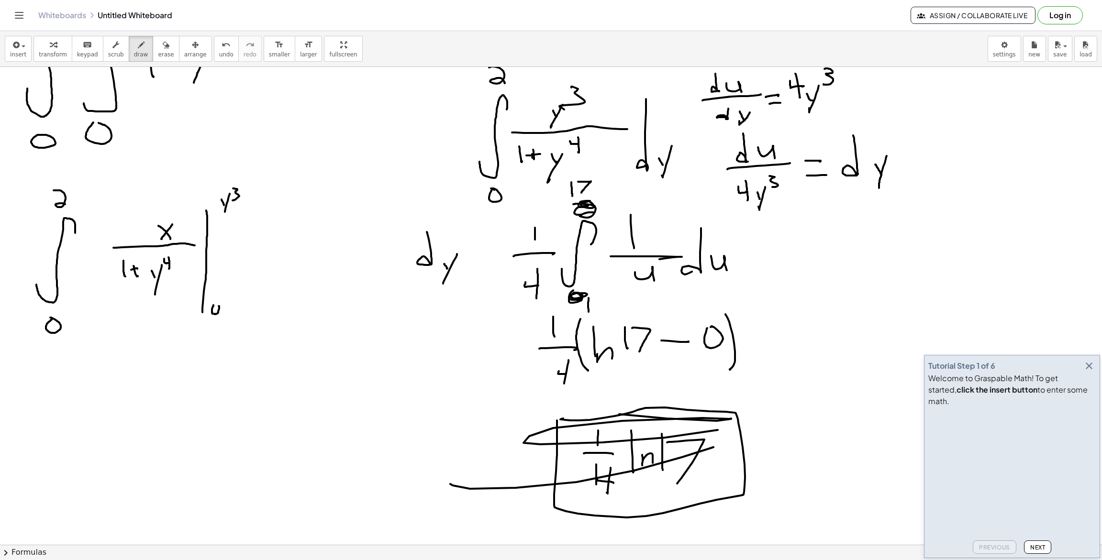
drag, startPoint x: 666, startPoint y: 419, endPoint x: 425, endPoint y: 155, distance: 357.6
click at [471, 321] on div at bounding box center [551, 268] width 1102 height 1018
